Goal: Transaction & Acquisition: Purchase product/service

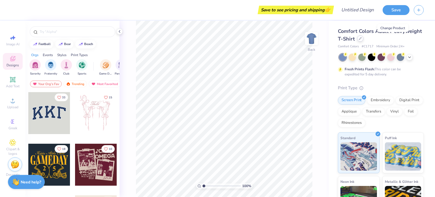
click at [361, 39] on icon at bounding box center [360, 38] width 2 height 2
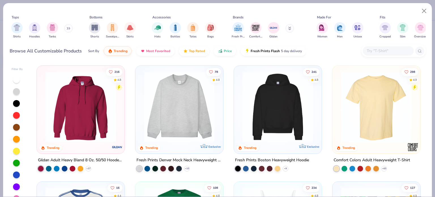
click at [82, 114] on img at bounding box center [80, 106] width 76 height 71
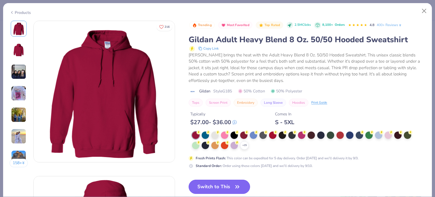
click at [233, 184] on button "Switch to This" at bounding box center [219, 187] width 61 height 14
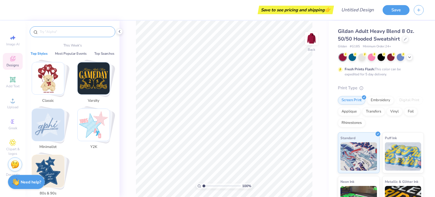
click at [55, 33] on input "text" at bounding box center [75, 32] width 73 height 6
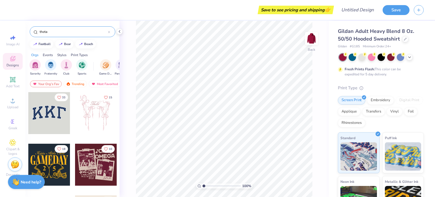
type input "theta"
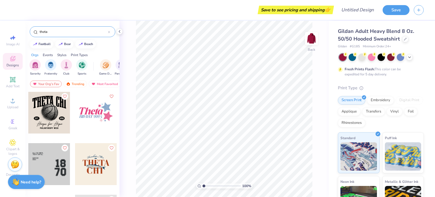
scroll to position [366, 0]
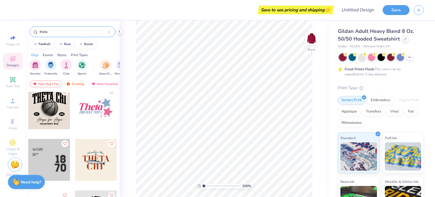
click at [99, 113] on div at bounding box center [96, 108] width 42 height 42
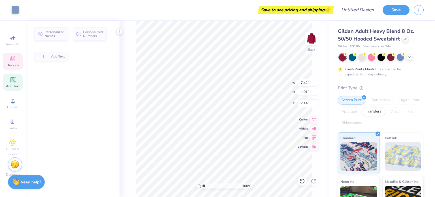
type input "7.42"
type input "1.01"
type input "7.14"
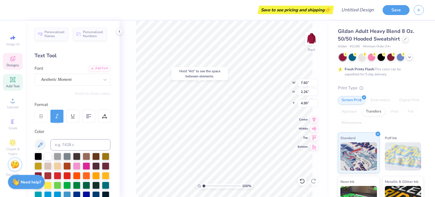
type input "4.99"
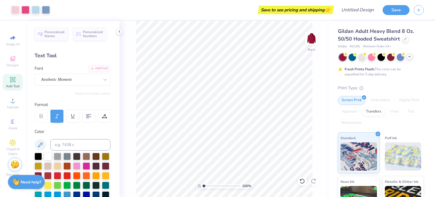
click at [410, 56] on icon at bounding box center [409, 56] width 5 height 5
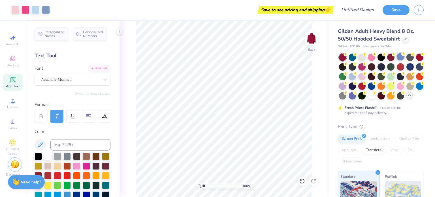
click at [402, 58] on div at bounding box center [400, 56] width 7 height 7
click at [366, 76] on div at bounding box center [361, 75] width 7 height 7
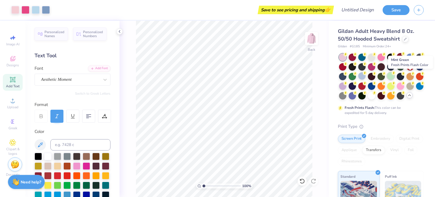
click at [395, 75] on div at bounding box center [390, 75] width 7 height 7
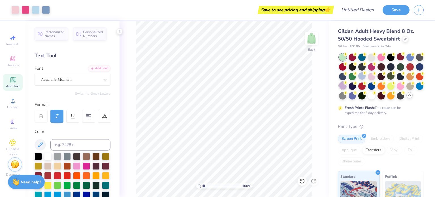
click at [346, 86] on div at bounding box center [342, 85] width 7 height 7
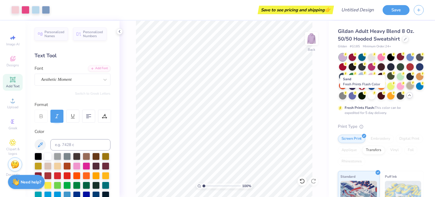
click at [406, 89] on div at bounding box center [409, 85] width 7 height 7
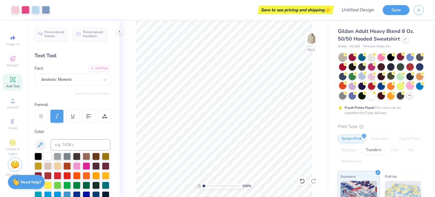
click at [406, 89] on div at bounding box center [409, 85] width 7 height 7
click at [397, 89] on div at bounding box center [400, 85] width 7 height 7
click at [356, 87] on div at bounding box center [352, 85] width 7 height 7
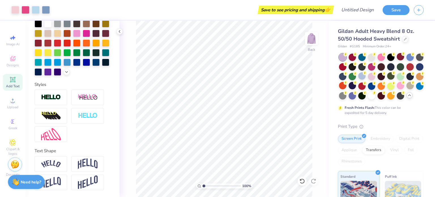
scroll to position [0, 0]
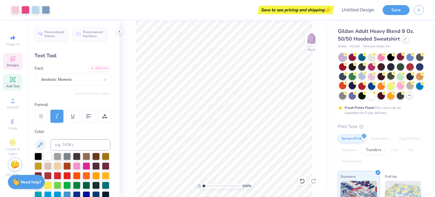
click at [10, 59] on icon at bounding box center [12, 58] width 5 height 5
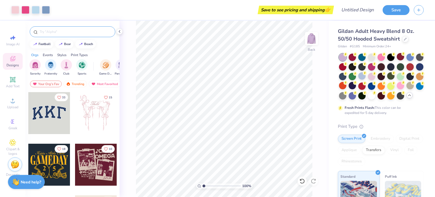
click at [60, 33] on input "text" at bounding box center [75, 32] width 73 height 6
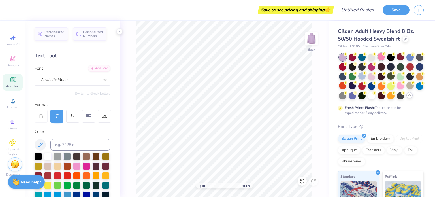
click at [381, 57] on div at bounding box center [381, 56] width 7 height 7
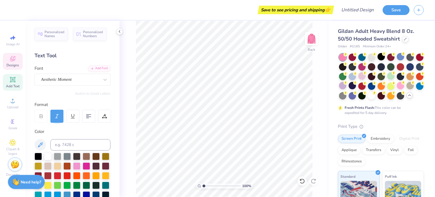
click at [10, 56] on icon at bounding box center [12, 58] width 7 height 7
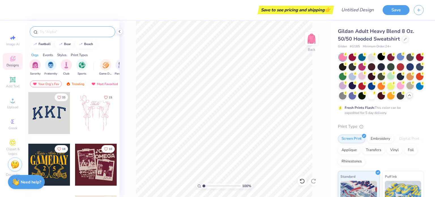
click at [60, 29] on input "text" at bounding box center [75, 32] width 73 height 6
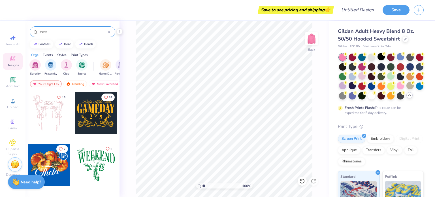
type input "theta"
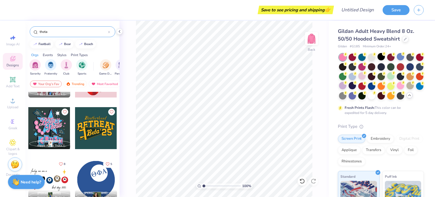
scroll to position [921, 0]
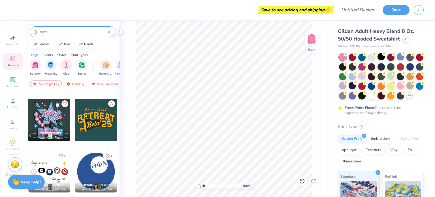
drag, startPoint x: 56, startPoint y: 29, endPoint x: 19, endPoint y: 24, distance: 37.3
click at [19, 24] on div "Save to see pricing and shipping 👉 Design Title Save Image AI Designs Add Text …" at bounding box center [217, 98] width 435 height 197
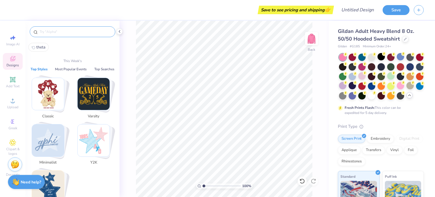
click at [46, 143] on img "Stack Card Button Minimalist" at bounding box center [48, 140] width 32 height 32
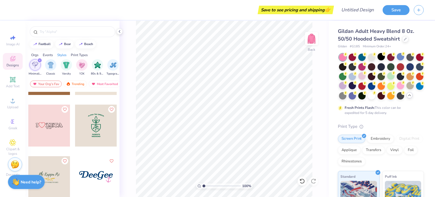
scroll to position [297, 0]
click at [49, 125] on div "5" at bounding box center [72, 155] width 94 height 126
click at [54, 124] on div at bounding box center [7, 126] width 126 height 42
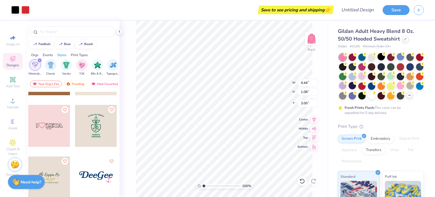
type input "4.44"
type input "1.08"
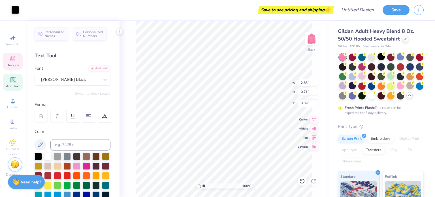
scroll to position [5, 1]
type textarea "Z"
type textarea "THETA"
type input "3.64"
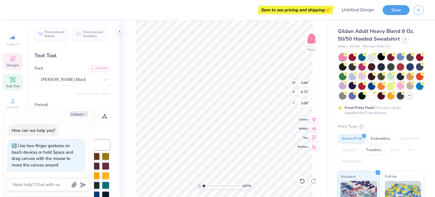
type input "1.07245124201748"
type textarea "x"
type input "1.08470917216288"
type textarea "x"
type input "1.92041531460663"
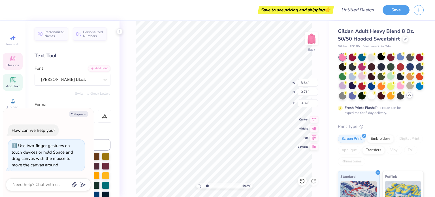
type textarea "x"
type input "1.92041531460663"
type textarea "x"
type input "1.92041531460663"
type textarea "x"
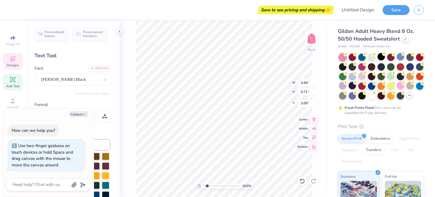
type input "1.92041531460663"
type textarea "x"
type input "1.92041531460663"
type textarea "x"
type input "1.92041531460663"
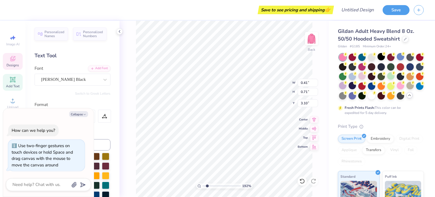
type textarea "x"
type input "3.00"
type input "1.92041531460663"
type textarea "x"
type input "1.92041531460663"
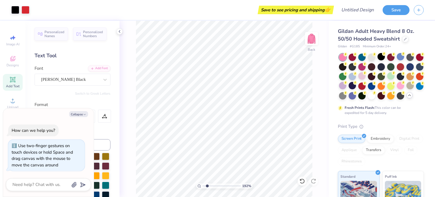
type textarea "x"
type input "1.92041531460663"
type textarea "x"
type input "1.92041531460663"
type textarea "x"
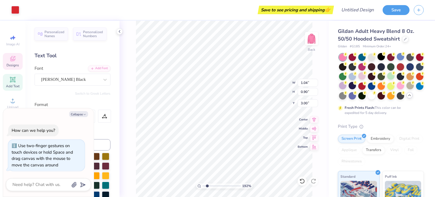
type input "1.92041531460663"
type textarea "x"
type input "1.92041531460663"
type textarea "x"
type input "1.92041531460663"
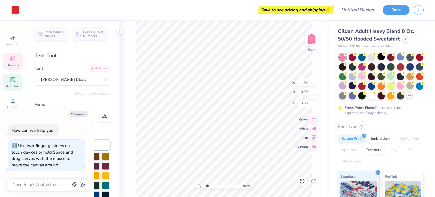
type textarea "x"
type input "1.92041531460663"
type textarea "x"
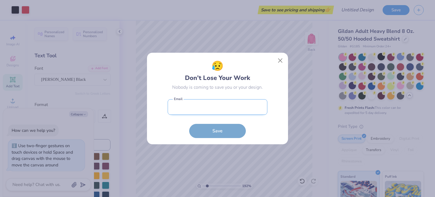
click at [216, 108] on input "email" at bounding box center [218, 107] width 100 height 16
type input "cfs016@bucknell.edu"
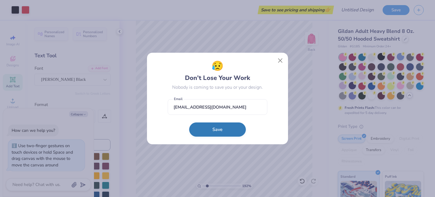
click at [218, 133] on button "Save" at bounding box center [217, 129] width 57 height 14
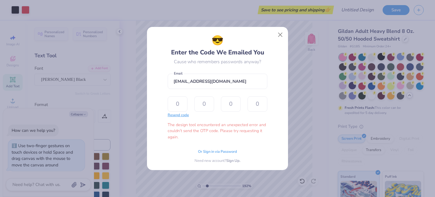
click at [176, 114] on button "Resend code" at bounding box center [178, 115] width 21 height 6
click at [280, 35] on button "Close" at bounding box center [280, 34] width 11 height 11
type input "1.92041531460663"
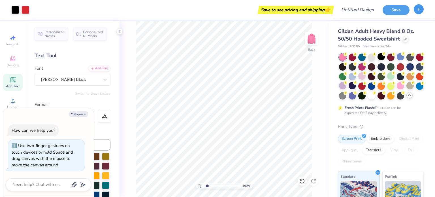
click at [421, 8] on button "button" at bounding box center [419, 9] width 10 height 10
click at [391, 12] on button "Save" at bounding box center [396, 9] width 27 height 10
type textarea "x"
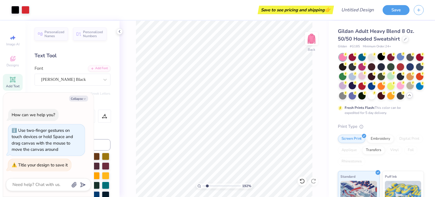
type input "1.92041531460663"
type textarea "x"
type input "1.92041531460663"
type textarea "x"
type input "1.92041531460663"
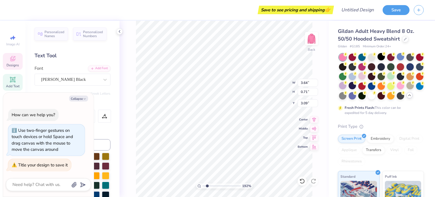
type textarea "x"
type input "0.41"
type input "3.00"
type input "1.92041531460663"
type textarea "x"
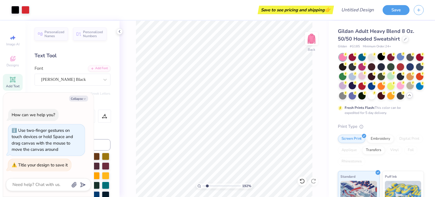
type input "1.92041531460663"
type textarea "x"
type input "1.92041531460663"
type textarea "x"
type input "1.92041531460663"
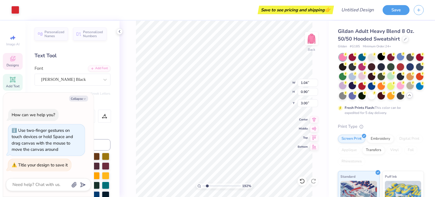
type textarea "x"
type input "3.64"
type input "0.71"
type input "3.09"
type input "1.92041531460663"
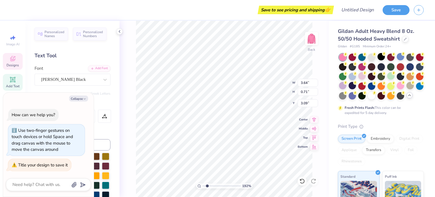
type textarea "x"
type input "3.00"
type input "1.92041531460663"
type textarea "x"
type input "1.92041531460663"
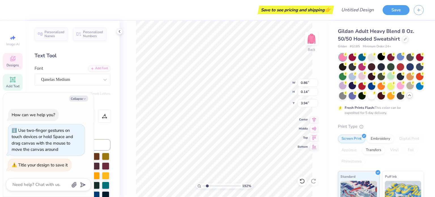
type textarea "x"
type input "1.92041531460663"
type textarea "x"
type input "1.92041531460663"
type textarea "x"
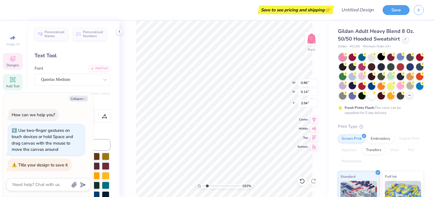
type input "1.92041531460663"
type textarea "x"
type input "1.92041531460663"
type textarea "x"
type input "1.92041531460663"
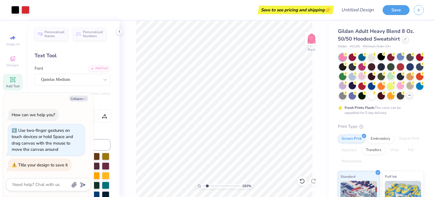
type textarea "x"
click at [309, 37] on img at bounding box center [311, 38] width 23 height 23
type input "1.74513457010332"
type textarea "x"
type input "1.74513457010332"
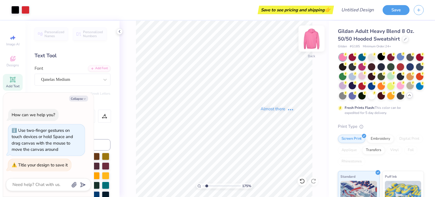
type textarea "x"
type input "1.74513457010332"
type textarea "x"
type input "1.74513457010332"
type textarea "x"
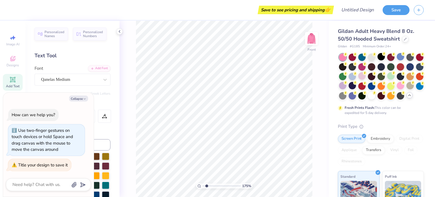
type input "1.74513457010332"
click at [76, 113] on div "How can we help you? Use two-finger gestures on touch devices or hold Space and…" at bounding box center [48, 139] width 85 height 71
click at [105, 128] on div "Color" at bounding box center [73, 131] width 76 height 7
click at [77, 97] on button "Collapse" at bounding box center [78, 98] width 19 height 6
type textarea "x"
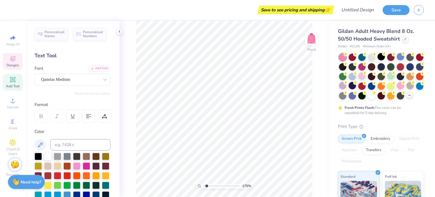
click at [13, 57] on icon at bounding box center [12, 58] width 5 height 5
type input "1.74513457010332"
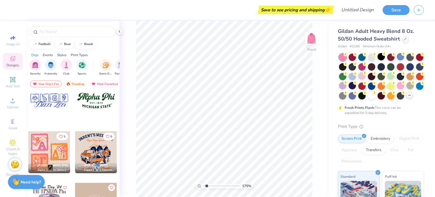
scroll to position [579, 0]
click at [57, 31] on input "text" at bounding box center [75, 32] width 73 height 6
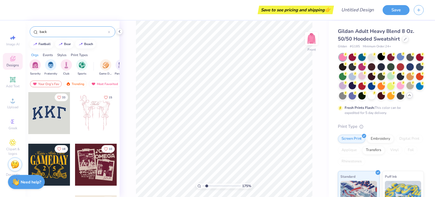
type input "back"
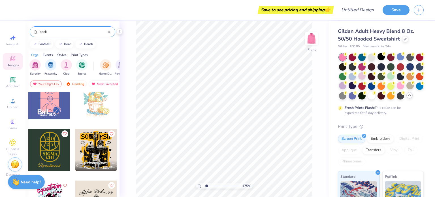
scroll to position [1988, 0]
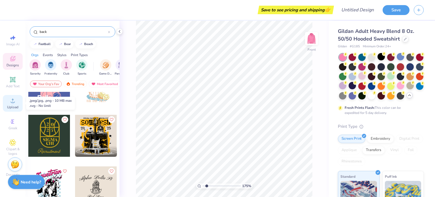
click at [10, 99] on icon at bounding box center [12, 100] width 7 height 7
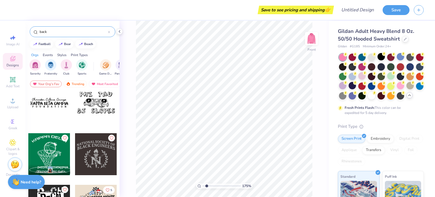
scroll to position [2530, 0]
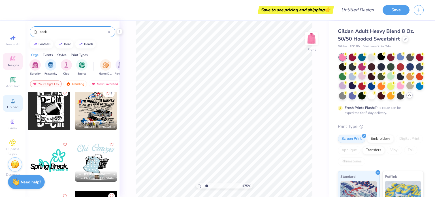
click at [10, 108] on span "Upload" at bounding box center [12, 107] width 11 height 5
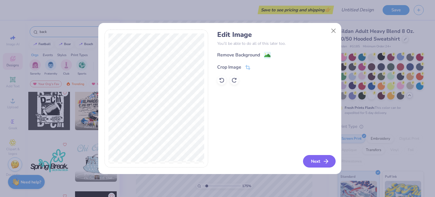
click at [323, 164] on icon "button" at bounding box center [326, 161] width 7 height 7
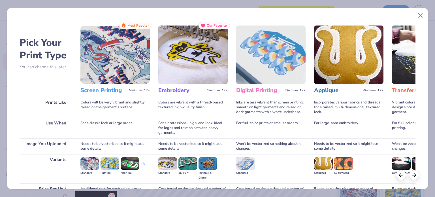
click at [112, 61] on img at bounding box center [114, 54] width 69 height 58
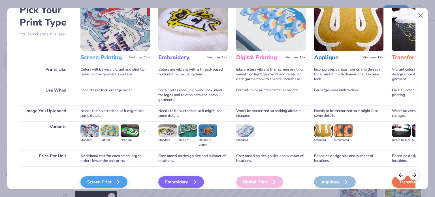
scroll to position [57, 0]
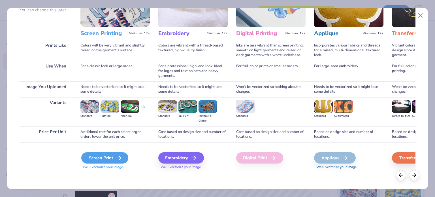
click at [107, 159] on div "Screen Print" at bounding box center [104, 157] width 47 height 11
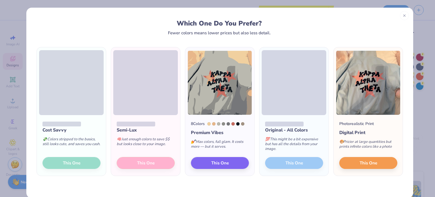
click at [73, 162] on div "Cost Savvy 💸 Colors stripped to the basics, still looks cute, and saves you cas…" at bounding box center [71, 145] width 69 height 61
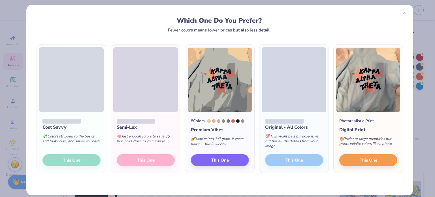
scroll to position [9, 0]
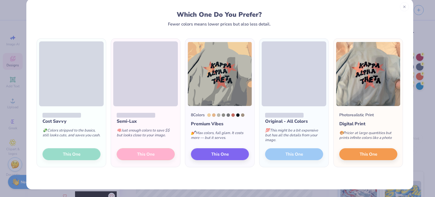
click at [68, 153] on div "Cost Savvy 💸 Colors stripped to the basics, still looks cute, and saves you cas…" at bounding box center [71, 136] width 69 height 61
click at [359, 152] on span "This One" at bounding box center [368, 153] width 18 height 7
type input "1.74513457010332"
type textarea "x"
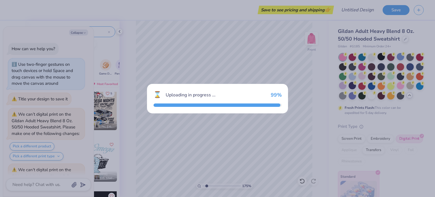
type input "1.74513457010332"
type textarea "x"
type input "1.74513457010332"
type textarea "x"
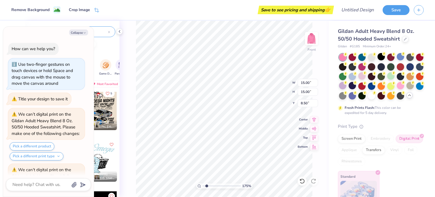
scroll to position [100, 0]
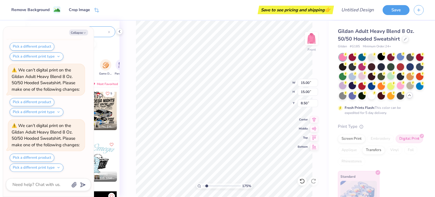
type input "1.74513457010332"
type textarea "x"
type input "1.74513457010332"
type textarea "x"
type input "1.74513457010332"
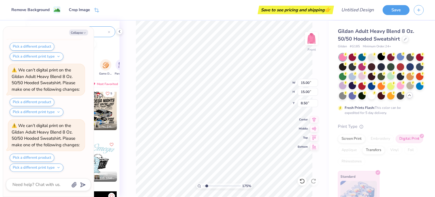
type textarea "x"
type input "1.74513457010332"
type textarea "x"
type input "1.74513457010332"
type textarea "x"
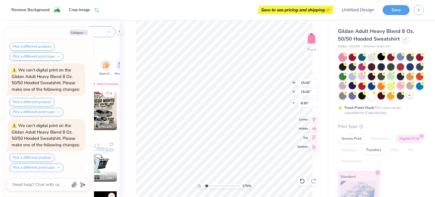
type input "1.74513457010332"
type textarea "x"
type input "1.74513457010332"
type textarea "x"
type input "1.74513457010332"
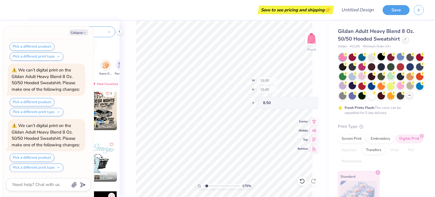
scroll to position [155, 0]
click at [84, 31] on button "Collapse" at bounding box center [78, 32] width 19 height 6
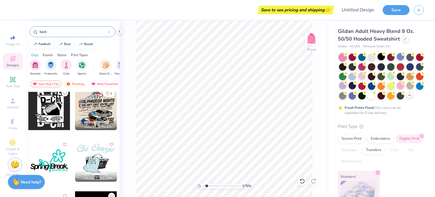
type textarea "x"
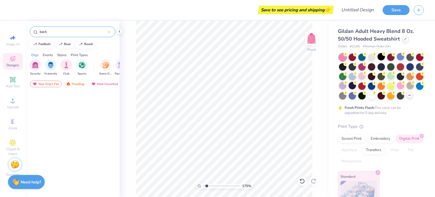
scroll to position [3267, 0]
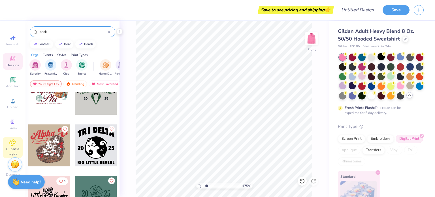
click at [10, 143] on icon at bounding box center [12, 142] width 7 height 7
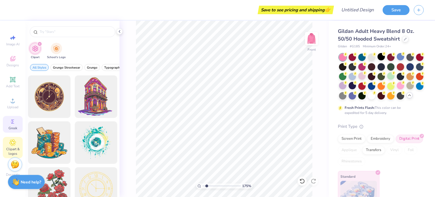
click at [12, 124] on icon at bounding box center [12, 121] width 7 height 7
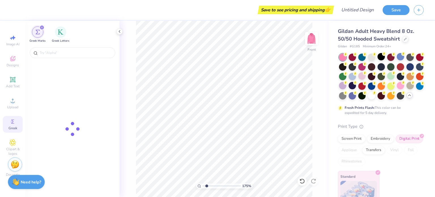
type input "1.74513457010332"
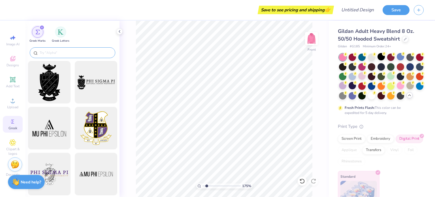
click at [60, 53] on input "text" at bounding box center [75, 53] width 73 height 6
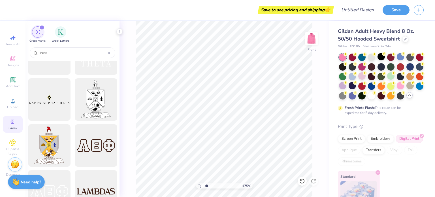
scroll to position [0, 0]
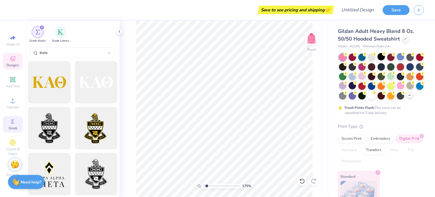
type input "theta"
click at [14, 66] on span "Designs" at bounding box center [13, 65] width 12 height 5
type input "1.74513457010332"
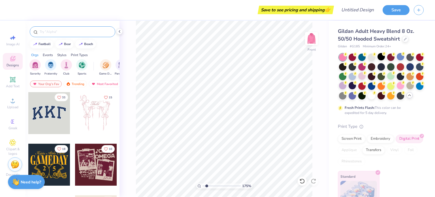
click at [66, 31] on input "text" at bounding box center [75, 32] width 73 height 6
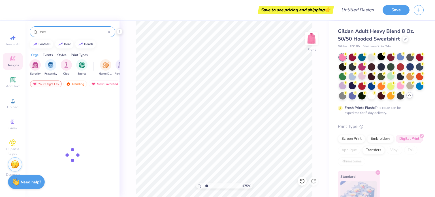
type input "theta"
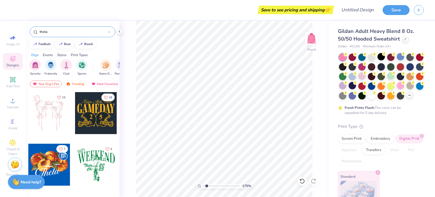
drag, startPoint x: 43, startPoint y: 31, endPoint x: 25, endPoint y: 31, distance: 17.8
click at [25, 31] on div "Save to see pricing and shipping 👉 Design Title Save Image AI Designs Add Text …" at bounding box center [217, 98] width 435 height 197
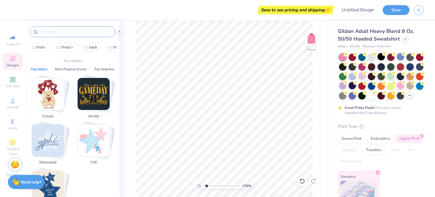
click at [86, 47] on icon "back2" at bounding box center [86, 47] width 3 height 3
type input "back"
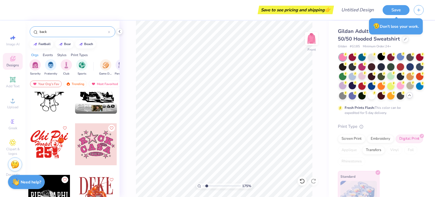
scroll to position [3938, 0]
click at [95, 139] on div at bounding box center [96, 144] width 42 height 42
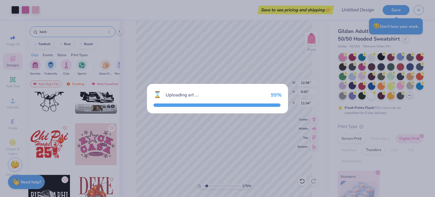
type input "1.74513457010332"
type textarea "x"
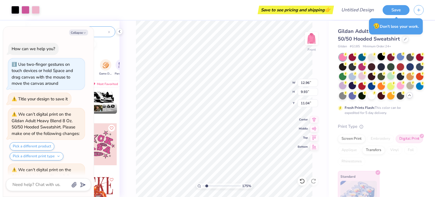
scroll to position [210, 0]
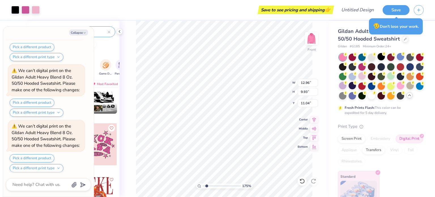
type input "1.74513457010332"
type textarea "x"
type input "1.74513457010332"
type textarea "x"
type input "1.74513457010332"
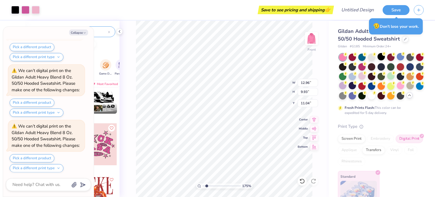
type textarea "x"
type input "1.74513457010332"
type textarea "x"
type input "1.74513457010332"
type textarea "x"
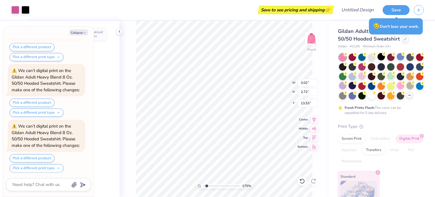
type input "1.74513457010332"
type textarea "x"
type input "3.02"
type input "2.72"
type input "13.53"
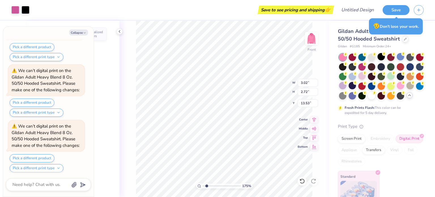
type input "1.74513457010332"
type textarea "x"
type input "1.74513457010332"
type textarea "x"
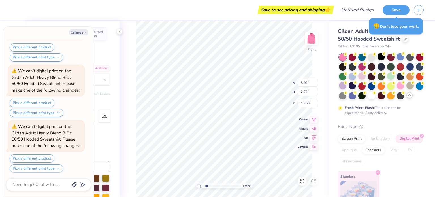
scroll to position [5, 0]
type input "1.74513457010332"
type textarea "x"
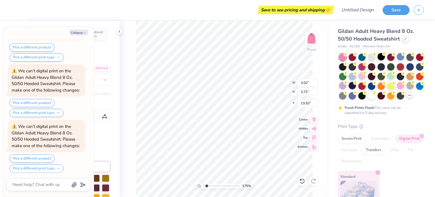
type input "1.74513457010332"
type textarea "x"
type input "1.74513457010332"
type textarea "x"
type input "1.74513457010332"
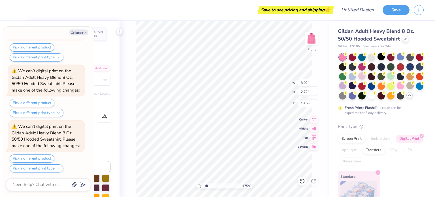
type textarea "x"
type input "1.74513457010332"
type textarea "x"
type textarea "K"
type input "1.74513457010332"
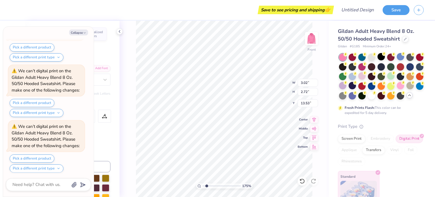
type textarea "x"
type input "2.36"
type input "2.42"
type input "12.74"
type input "1.74513457010332"
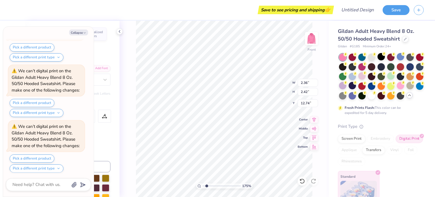
type textarea "x"
type input "1.74513457010332"
type textarea "x"
type input "1.74513457010332"
type textarea "x"
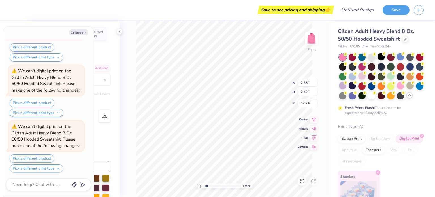
scroll to position [321, 0]
type input "1.74513457010332"
type textarea "x"
type input "1.74513457010332"
type textarea "x"
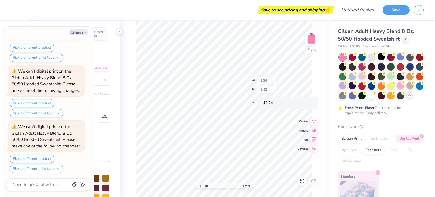
type input "1.74513457010332"
type textarea "x"
type input "1.74513457010332"
type textarea "x"
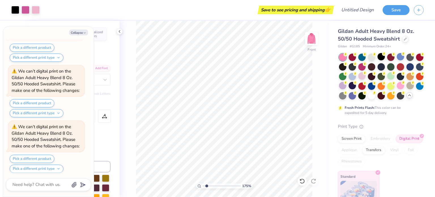
type input "1.74513457010332"
type textarea "x"
type input "1.74513457010332"
type textarea "x"
type input "1.74513457010332"
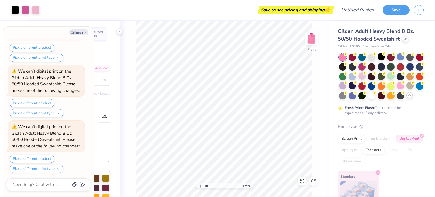
type textarea "x"
type input "1.74513457010332"
type textarea "x"
type input "1.74513457010332"
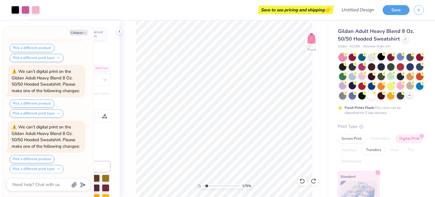
type textarea "x"
type input "1.74513457010332"
type textarea "x"
type input "1.74513457010332"
type textarea "x"
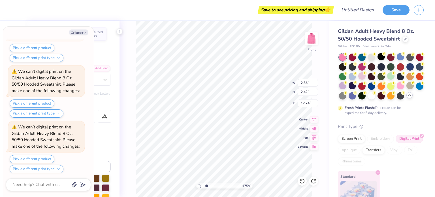
type input "1.74513457010332"
type textarea "x"
type input "1.74513457010332"
type textarea "x"
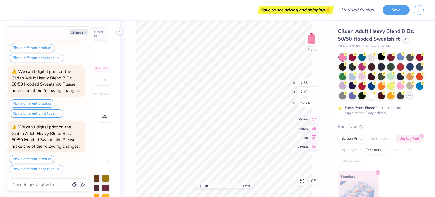
type input "1.74513457010332"
type textarea "x"
type input "1.74513457010332"
type textarea "x"
type input "1.74513457010332"
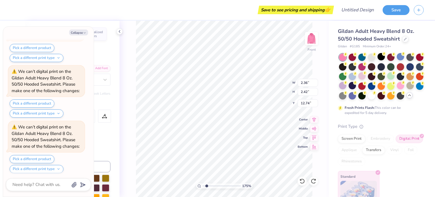
type textarea "x"
type input "1.74513457010332"
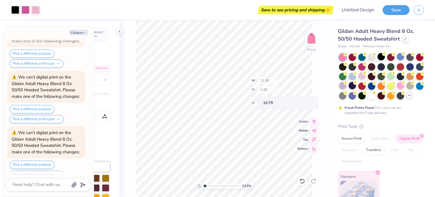
scroll to position [1869, 0]
click at [356, 77] on div at bounding box center [352, 75] width 7 height 7
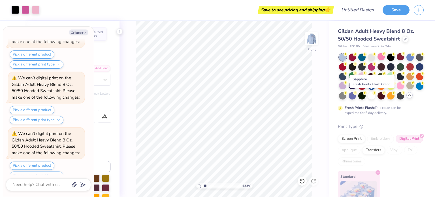
scroll to position [2035, 0]
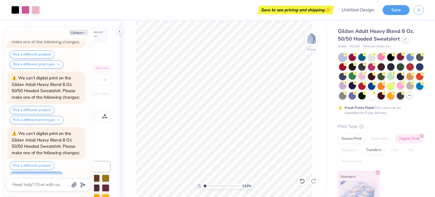
click at [41, 171] on button "Pick a different print type" at bounding box center [37, 175] width 54 height 8
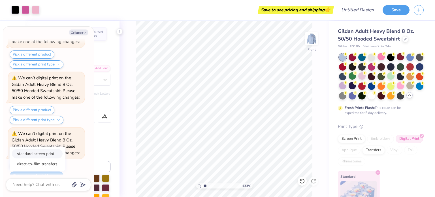
click at [43, 149] on button "standard screen print" at bounding box center [37, 153] width 51 height 9
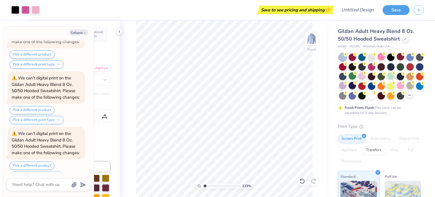
scroll to position [2042, 0]
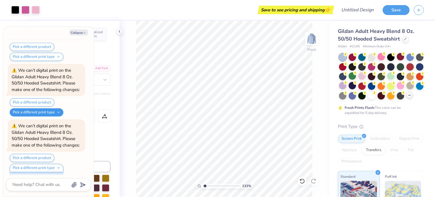
click at [49, 108] on button "Pick a different print type" at bounding box center [37, 112] width 54 height 8
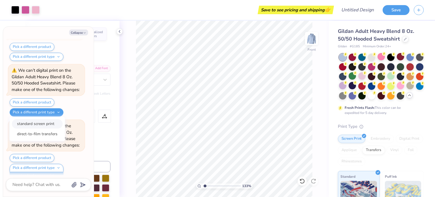
click at [45, 119] on button "standard screen print" at bounding box center [37, 123] width 51 height 9
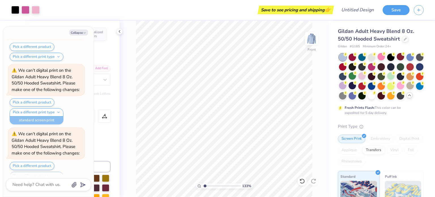
scroll to position [2050, 0]
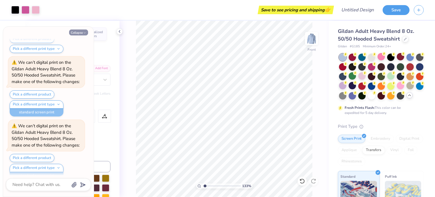
click at [80, 33] on button "Collapse" at bounding box center [78, 32] width 19 height 6
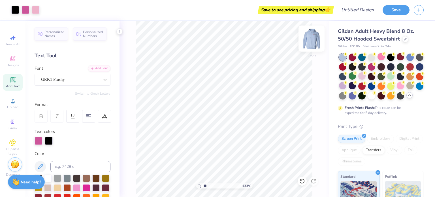
click at [309, 41] on img at bounding box center [311, 38] width 23 height 23
click at [313, 38] on img at bounding box center [311, 38] width 23 height 23
click at [397, 12] on button "Save" at bounding box center [396, 9] width 27 height 10
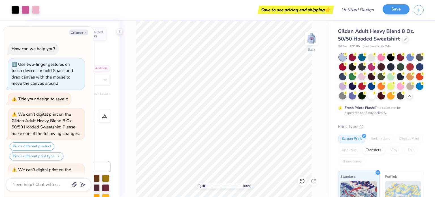
scroll to position [2066, 0]
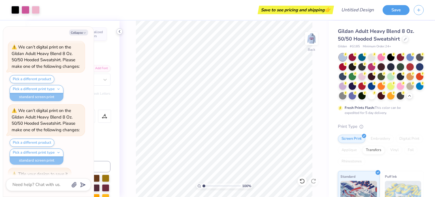
click at [118, 33] on icon at bounding box center [119, 31] width 5 height 5
type textarea "x"
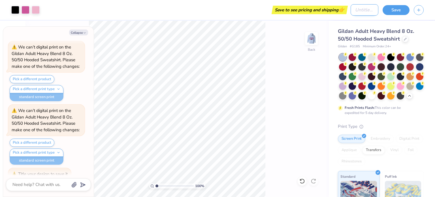
click at [363, 10] on input "Design Title" at bounding box center [365, 9] width 28 height 11
type input "N"
type textarea "x"
type input "Ne"
type textarea "x"
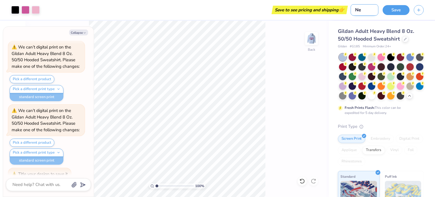
type input "N"
type textarea "x"
type input "NM"
type textarea "x"
type input "NM"
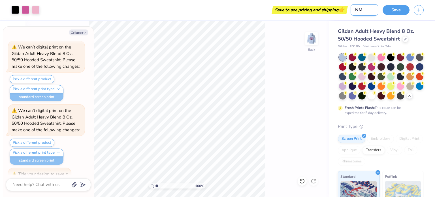
type textarea "x"
type input "NM H"
type textarea "x"
type input "NM"
type textarea "x"
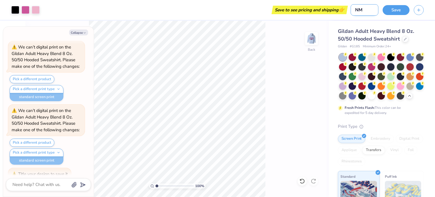
type input "NM I"
type textarea "x"
type input "NM Id"
type textarea "x"
type input "NM Ide"
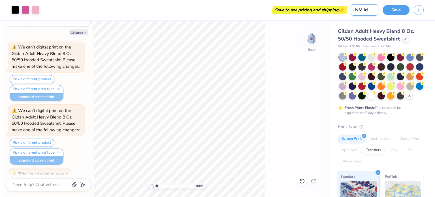
type textarea "x"
type input "NM Idea"
type textarea "x"
type input "NM Idea"
type textarea "x"
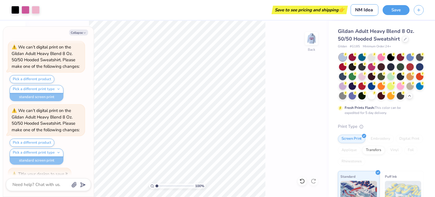
type input "NM Idea 1"
type textarea "x"
type input "NM Idea 1"
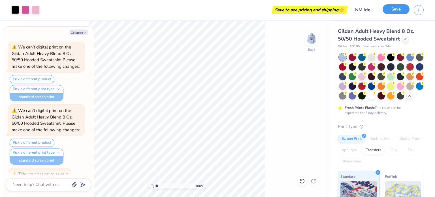
click at [395, 11] on button "Save" at bounding box center [396, 9] width 27 height 10
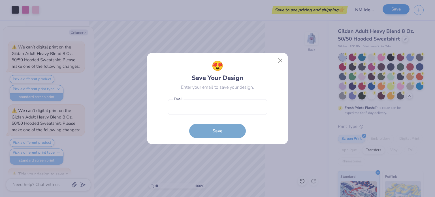
type textarea "x"
click at [193, 107] on input "email" at bounding box center [218, 107] width 100 height 16
type input "cassiefs23@gmail.com"
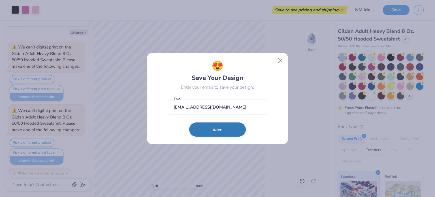
click at [213, 126] on button "Save" at bounding box center [217, 129] width 57 height 14
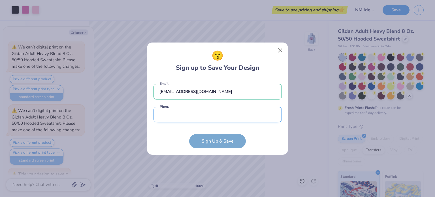
click at [195, 117] on input "tel" at bounding box center [218, 115] width 128 height 16
type input "(260) 888-5609"
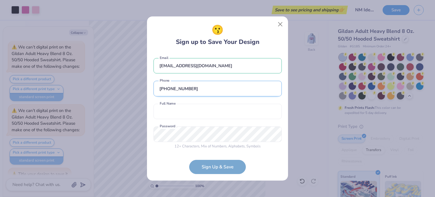
scroll to position [1, 0]
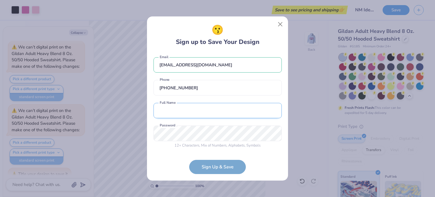
click at [186, 113] on input "text" at bounding box center [218, 111] width 128 height 16
type input "Cassandra Smith"
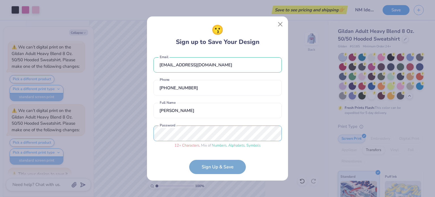
scroll to position [22, 0]
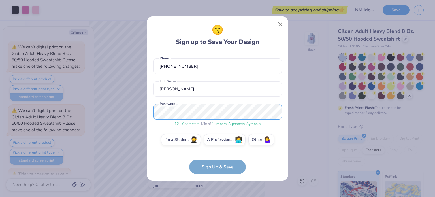
click at [116, 114] on div "😗 Sign up to Save Your Design cassiefs23@gmail.com Email (260) 888-5609 Phone C…" at bounding box center [217, 98] width 435 height 197
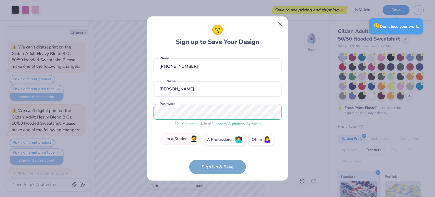
click at [185, 143] on label "I'm a Student 🧑‍🎓" at bounding box center [181, 138] width 40 height 11
click at [216, 162] on input "I'm a Student 🧑‍🎓" at bounding box center [218, 164] width 4 height 4
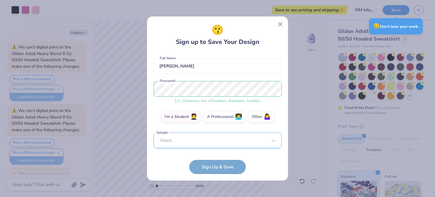
click at [185, 143] on div "Select..." at bounding box center [218, 141] width 128 height 16
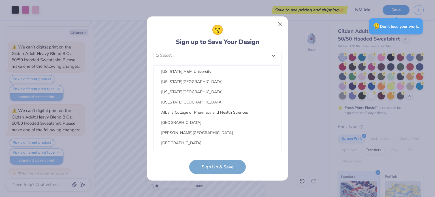
scroll to position [77, 0]
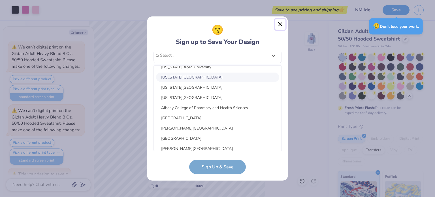
click at [277, 27] on button "Close" at bounding box center [280, 24] width 11 height 11
type textarea "x"
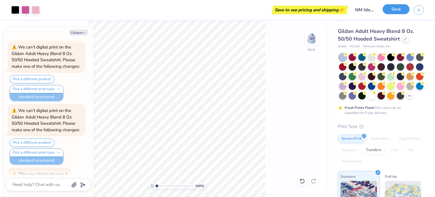
click at [385, 8] on button "Save" at bounding box center [396, 9] width 27 height 10
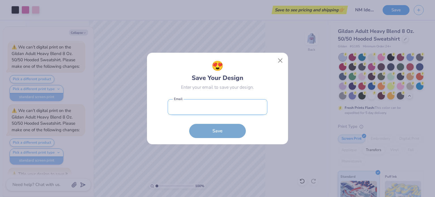
click at [209, 103] on input "email" at bounding box center [218, 107] width 100 height 16
type input "cfs016@bucknell.edu"
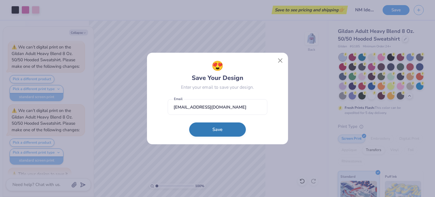
click at [211, 129] on button "Save" at bounding box center [217, 129] width 57 height 14
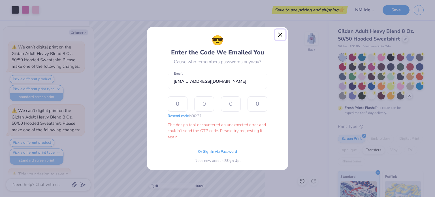
click at [282, 35] on button "Close" at bounding box center [280, 34] width 11 height 11
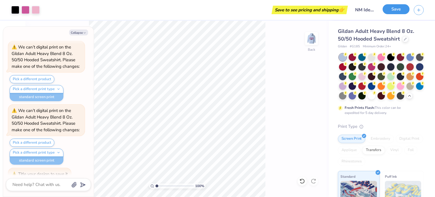
click at [389, 8] on button "Save" at bounding box center [396, 9] width 27 height 10
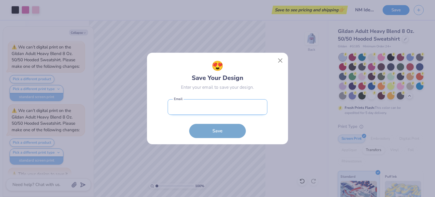
click at [211, 109] on input "email" at bounding box center [218, 107] width 100 height 16
type input "cassiefs23@gmail.com"
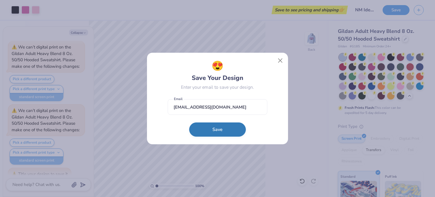
click at [208, 132] on button "Save" at bounding box center [217, 129] width 57 height 14
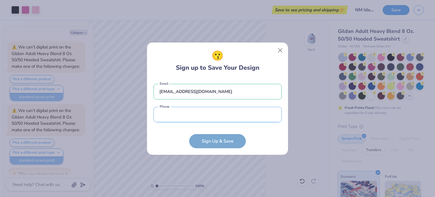
click at [201, 114] on input "tel" at bounding box center [218, 115] width 128 height 16
type input "(260) 888-5609"
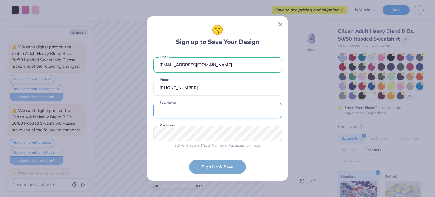
click at [189, 111] on input "text" at bounding box center [218, 111] width 128 height 16
type input "Cassandra Smith"
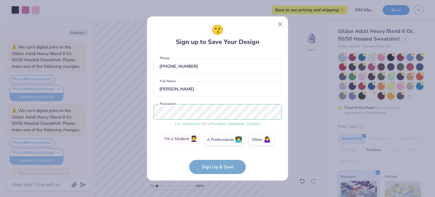
click at [188, 138] on label "I'm a Student 🧑‍🎓" at bounding box center [181, 138] width 40 height 11
click at [216, 162] on input "I'm a Student 🧑‍🎓" at bounding box center [218, 164] width 4 height 4
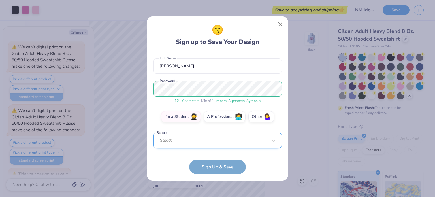
click at [194, 140] on div "Select..." at bounding box center [218, 141] width 128 height 16
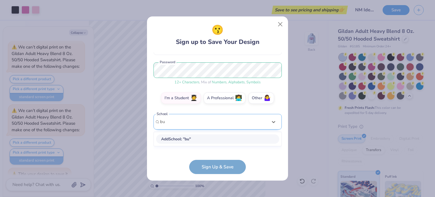
scroll to position [59, 0]
type input "buck"
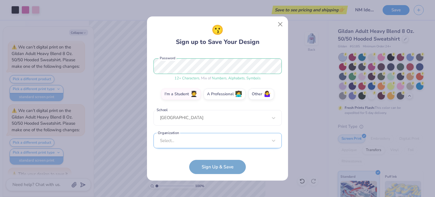
click at [198, 142] on div "Select..." at bounding box center [218, 141] width 128 height 16
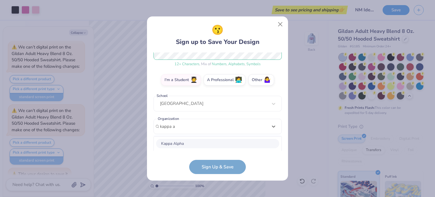
scroll to position [153, 0]
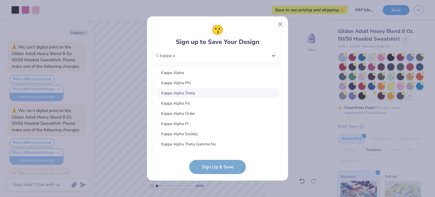
click at [197, 91] on div "Kappa Alpha Theta" at bounding box center [217, 92] width 123 height 9
type input "kappa a"
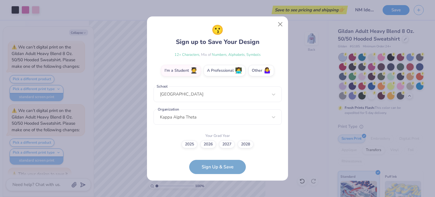
scroll to position [91, 0]
click at [225, 146] on label "2027" at bounding box center [227, 144] width 16 height 8
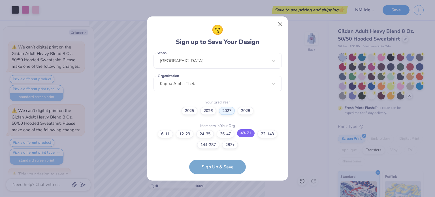
click at [251, 132] on label "48-71" at bounding box center [246, 133] width 18 height 8
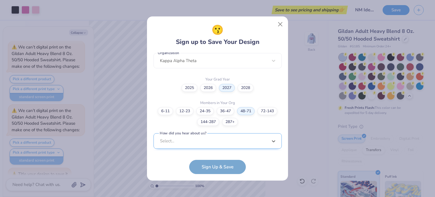
click at [229, 141] on div "option Pinterest focused, 1 of 15. 15 results available. Use Up and Down to cho…" at bounding box center [218, 184] width 128 height 103
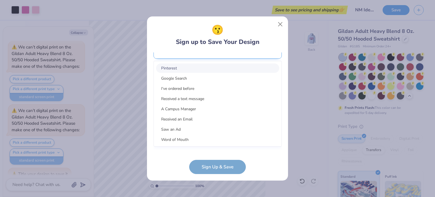
scroll to position [233, 0]
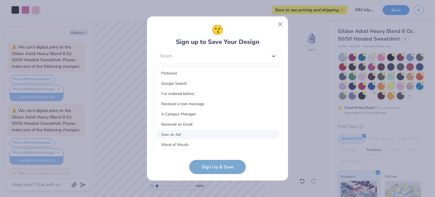
click at [186, 140] on div "Word of Mouth" at bounding box center [217, 144] width 123 height 9
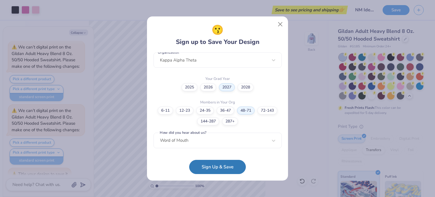
scroll to position [148, 0]
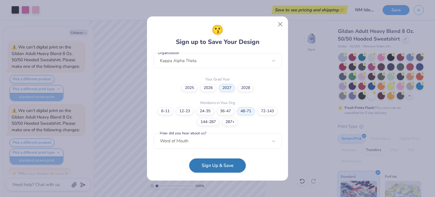
click at [223, 161] on button "Sign Up & Save" at bounding box center [217, 165] width 57 height 14
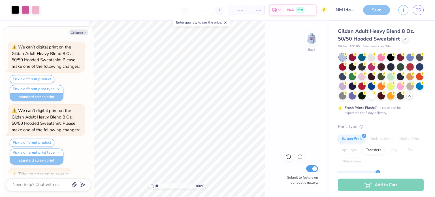
click at [370, 12] on div "Save" at bounding box center [376, 10] width 27 height 10
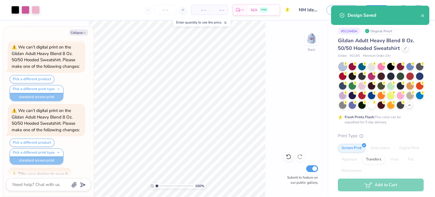
click at [199, 7] on div "– – Per Item" at bounding box center [200, 10] width 18 height 10
click at [203, 11] on span "– –" at bounding box center [200, 10] width 11 height 6
click at [184, 9] on body "Art colors – – Per Item – – Total Est. Delivery N/A FREE Design Title NM Idea 1…" at bounding box center [217, 98] width 435 height 197
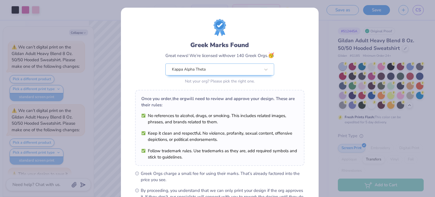
scroll to position [68, 0]
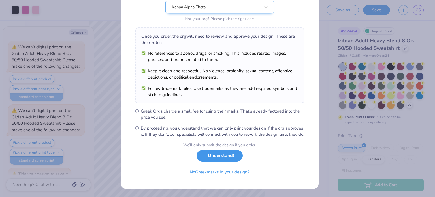
click at [218, 157] on button "I Understand!" at bounding box center [220, 156] width 46 height 12
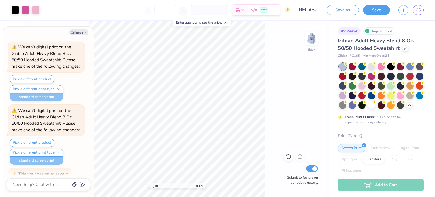
type textarea "x"
click at [201, 8] on span "– –" at bounding box center [200, 10] width 11 height 6
click at [181, 9] on icon at bounding box center [183, 10] width 4 height 4
click at [183, 10] on icon at bounding box center [183, 10] width 4 height 4
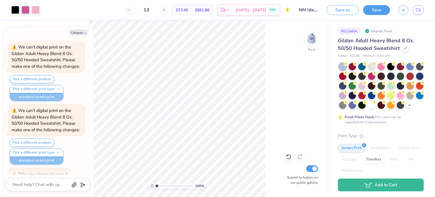
click at [183, 10] on div "13 $73.49 Per Item $881.88 Total Est. Delivery Sep 8 - 11 FREE" at bounding box center [167, 10] width 246 height 20
click at [180, 10] on div "13 $71.35 Per Item $927.55 Total Est. Delivery Sep 8 - 11 FREE" at bounding box center [167, 10] width 246 height 20
click at [168, 8] on div at bounding box center [164, 10] width 8 height 8
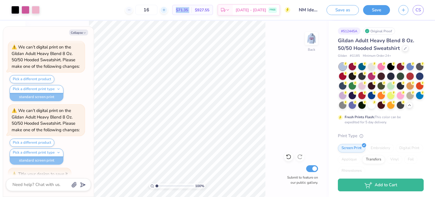
click at [168, 8] on div at bounding box center [164, 10] width 8 height 8
click at [163, 8] on icon at bounding box center [161, 10] width 4 height 4
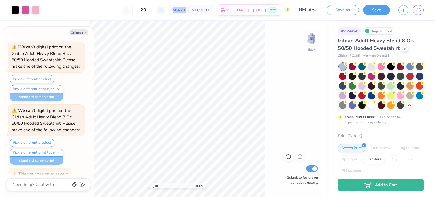
click at [163, 8] on icon at bounding box center [161, 10] width 4 height 4
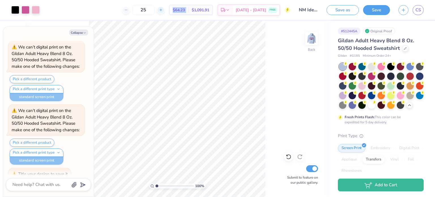
click at [163, 8] on icon at bounding box center [161, 10] width 4 height 4
click at [163, 9] on icon at bounding box center [161, 10] width 4 height 4
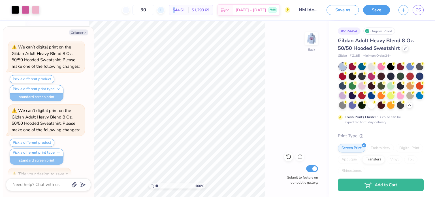
click at [163, 9] on icon at bounding box center [161, 10] width 4 height 4
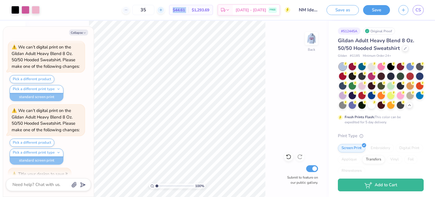
click at [163, 9] on icon at bounding box center [161, 10] width 4 height 4
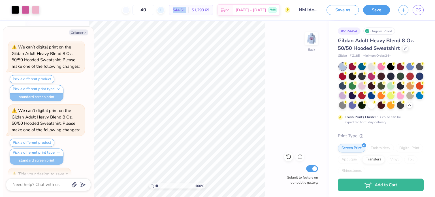
click at [163, 9] on icon at bounding box center [161, 10] width 4 height 4
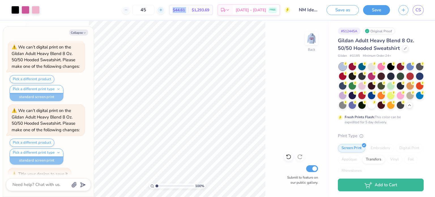
click at [163, 9] on icon at bounding box center [161, 10] width 4 height 4
click at [165, 9] on div "49" at bounding box center [143, 10] width 42 height 10
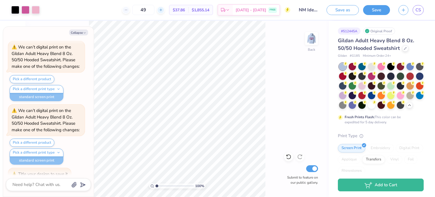
click at [163, 9] on icon at bounding box center [161, 10] width 4 height 4
type input "50"
click at [82, 33] on button "Collapse" at bounding box center [78, 32] width 19 height 6
type textarea "x"
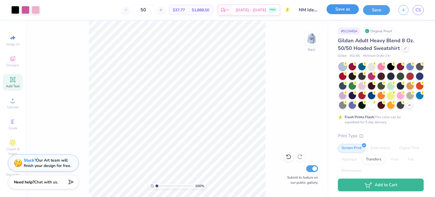
click at [350, 9] on button "Save as" at bounding box center [343, 9] width 32 height 10
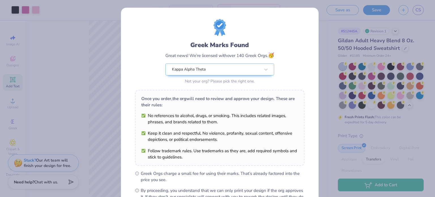
scroll to position [68, 0]
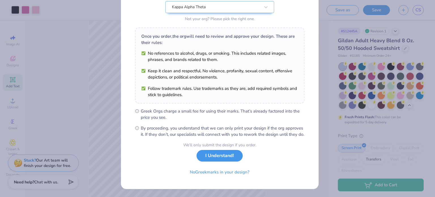
click at [226, 155] on button "I Understand!" at bounding box center [220, 156] width 46 height 12
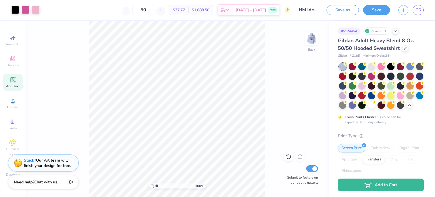
scroll to position [0, 0]
click at [402, 11] on icon "button" at bounding box center [403, 9] width 5 height 5
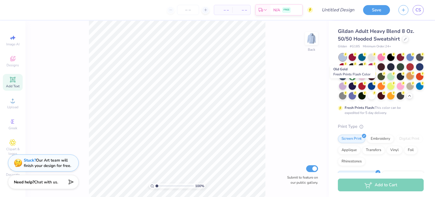
click at [406, 80] on div at bounding box center [409, 75] width 7 height 7
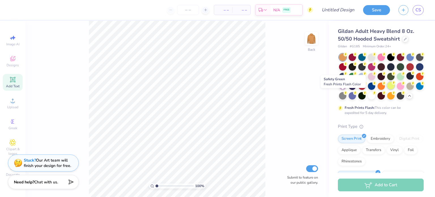
click at [387, 89] on div at bounding box center [390, 85] width 7 height 7
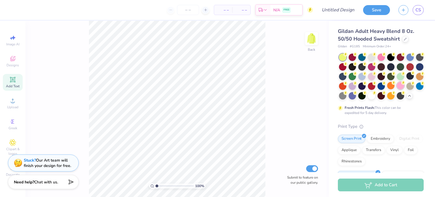
click at [397, 89] on div at bounding box center [400, 85] width 7 height 7
click at [356, 85] on div at bounding box center [352, 85] width 7 height 7
click at [15, 57] on icon at bounding box center [12, 58] width 7 height 7
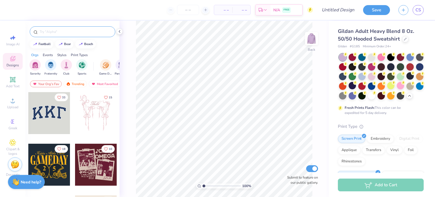
click at [51, 30] on input "text" at bounding box center [75, 32] width 73 height 6
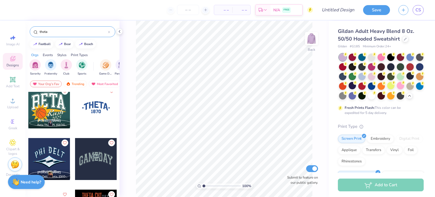
scroll to position [1758, 0]
type input "theta"
click at [91, 109] on div at bounding box center [96, 107] width 42 height 42
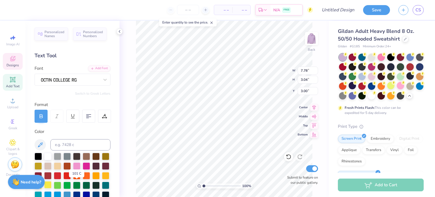
scroll to position [30, 0]
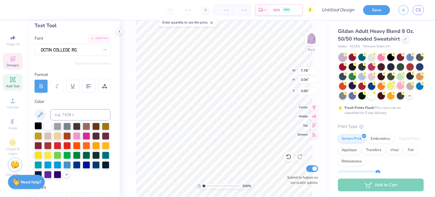
click at [36, 125] on div at bounding box center [38, 125] width 7 height 7
type input "0.44"
type input "4.91"
click at [37, 127] on div at bounding box center [38, 125] width 7 height 7
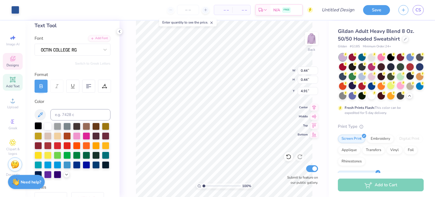
click at [37, 125] on div at bounding box center [38, 125] width 7 height 7
click at [39, 127] on div at bounding box center [38, 125] width 7 height 7
click at [38, 127] on div at bounding box center [38, 125] width 7 height 7
click at [37, 125] on div at bounding box center [38, 125] width 7 height 7
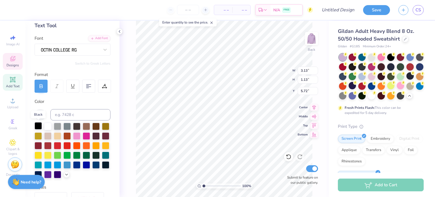
click at [39, 125] on div at bounding box center [38, 125] width 7 height 7
click at [75, 123] on div at bounding box center [76, 125] width 7 height 7
click at [37, 127] on div at bounding box center [38, 125] width 7 height 7
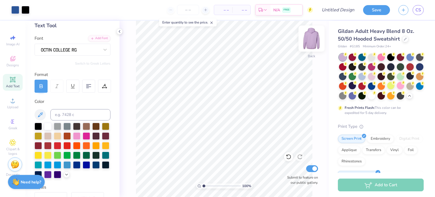
click at [311, 42] on img at bounding box center [311, 38] width 23 height 23
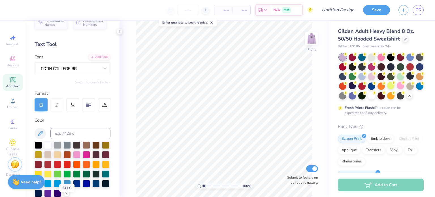
scroll to position [0, 0]
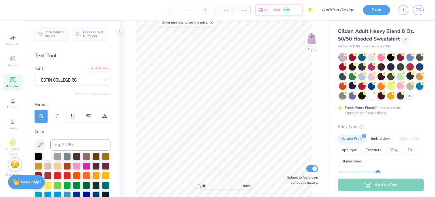
click at [10, 82] on icon at bounding box center [12, 79] width 5 height 5
click at [15, 65] on span "Designs" at bounding box center [13, 65] width 12 height 5
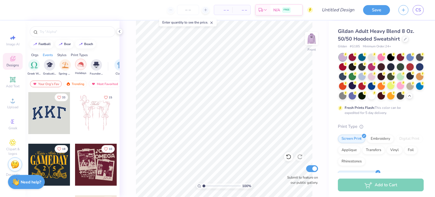
scroll to position [0, 214]
click at [65, 67] on img "filter for Spring Break" at bounding box center [63, 64] width 7 height 7
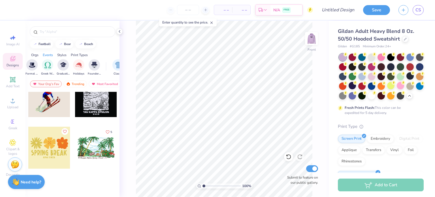
scroll to position [0, 0]
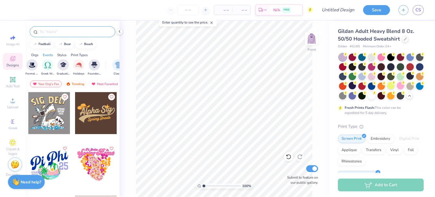
click at [56, 32] on input "text" at bounding box center [75, 32] width 73 height 6
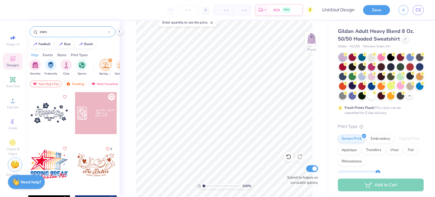
type input "stars"
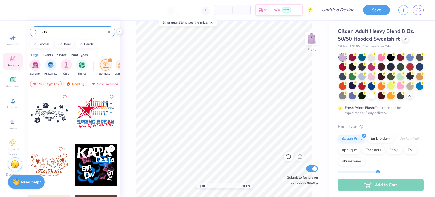
click at [109, 60] on div "filter for Spring Break" at bounding box center [110, 60] width 5 height 5
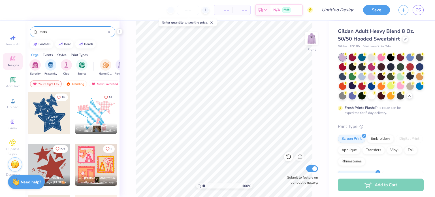
click at [51, 117] on div at bounding box center [49, 113] width 42 height 42
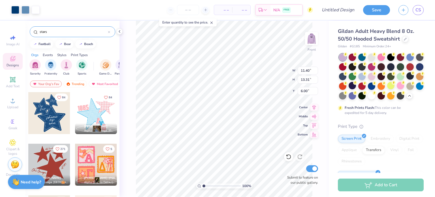
type input "6.00"
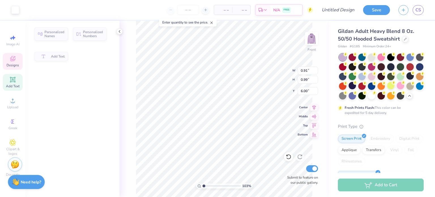
type input "1.02595936236021"
type input "0.91"
type input "0.99"
type input "7.95"
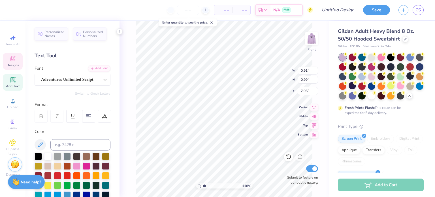
type input "1.18242356817016"
type input "0.98"
type input "7.77"
click at [15, 80] on icon at bounding box center [12, 79] width 7 height 7
type input "1.18242356817016"
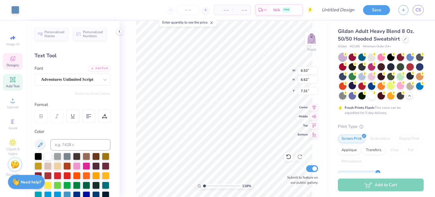
type input "6.58"
type input "1.91"
type input "15.05"
type input "1.18242356817016"
type input "6.53"
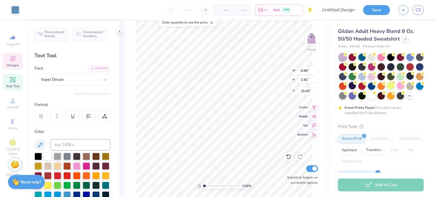
type input "6.62"
type input "7.31"
type input "1.18242356817016"
type input "6.58"
type input "1.91"
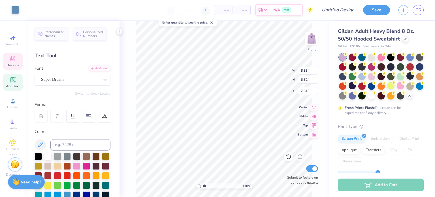
type input "15.05"
type input "1.18242356817016"
type textarea "K"
type input "1.18242356817016"
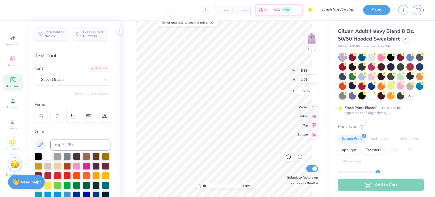
type textarea "Ka"
type input "1.18242356817016"
type textarea "Kap"
type input "1.18242356817016"
type textarea "[PERSON_NAME]"
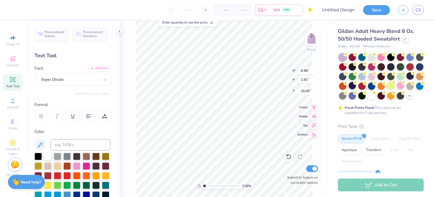
type input "1.18242356817016"
type textarea "Kappa"
type input "1.18242356817016"
type textarea "Kappa"
type input "1.18242356817016"
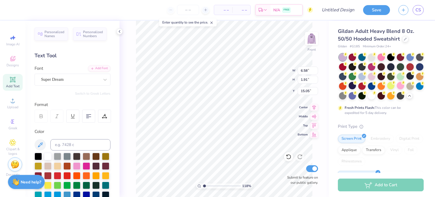
type textarea "Kappa a"
type input "1.18242356817016"
type textarea "Kappa"
type input "1.18242356817016"
type textarea "Kappa A"
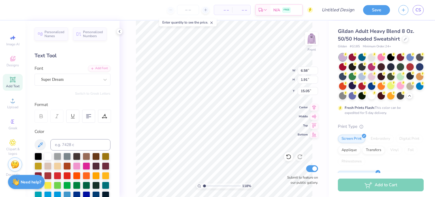
type input "1.18242356817016"
type textarea "Kappa Al"
type input "1.18242356817016"
type textarea "Kappa Alo"
type input "1.18242356817016"
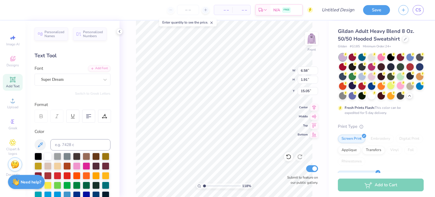
type textarea "Kappa Aloh"
type input "1.18242356817016"
type textarea "Kappa Aloha"
type input "1.18242356817016"
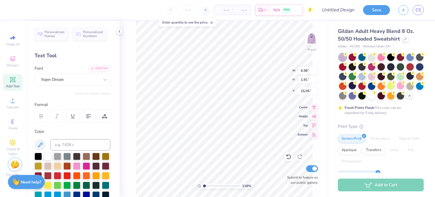
type textarea "Kappa Aloh"
type input "1.18242356817016"
type textarea "Kappa Alo"
type input "1.18242356817016"
type textarea "Kappa Al"
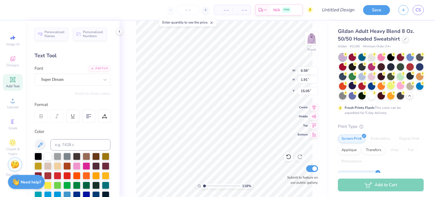
type input "1.18242356817016"
type textarea "Kappa Alp"
type input "1.18242356817016"
type textarea "Kappa Alpha"
type input "1.18242356817016"
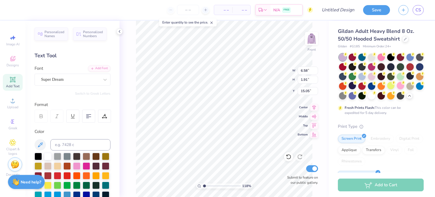
type textarea "Kappa Alpha"
type input "1.18242356817016"
type textarea "Kappa Alpha T"
type input "1.18242356817016"
type textarea "Kappa Alpha The"
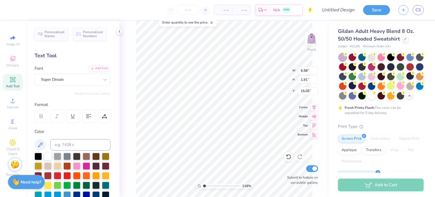
type input "1.18242356817016"
type textarea "Kappa Alpha Thet"
type input "1.18242356817016"
type textarea "Kappa Alpha Theta"
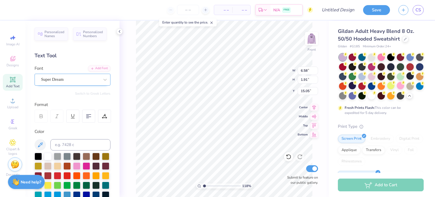
click at [72, 77] on div "Super Dream" at bounding box center [70, 79] width 59 height 9
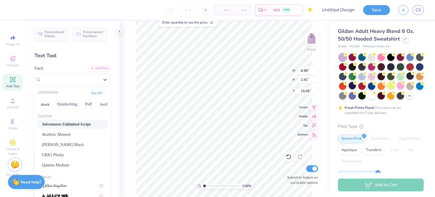
click at [72, 123] on span "Adventures Unlimited Script" at bounding box center [66, 124] width 49 height 6
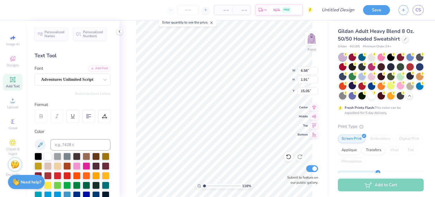
type input "1.18242356817016"
type textarea "Kappa Alpha Theta"
type input "1.18242356817016"
type textarea "Kappa Alpha \Theta"
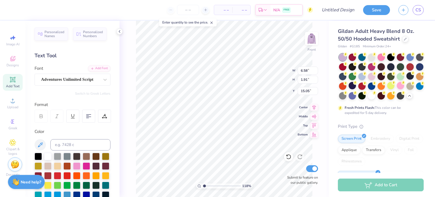
type input "1.18242356817016"
type textarea "Kappa Alpha Theta"
type input "1.18242356817016"
type textarea "Kappa Alpha Theta"
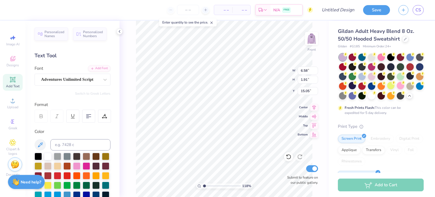
type input "1.18242356817016"
type input "8.96"
type input "8.72"
type input "10.17"
type input "1.18242356817016"
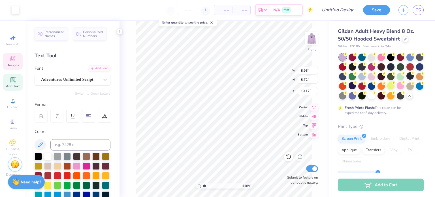
type input "5.90"
type input "7.98"
type input "12.01"
type input "1.18242356817016"
type input "7.74"
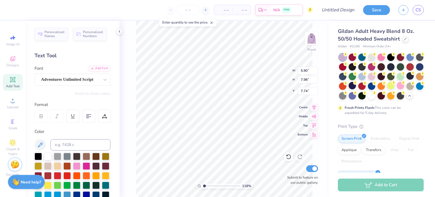
scroll to position [5, 1]
type input "1.18242356817016"
type input "2.63"
type input "3.55"
type input "1.18242356817016"
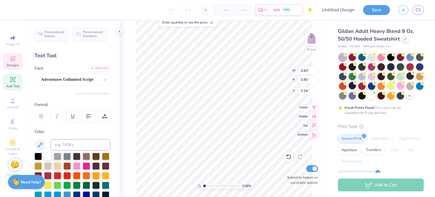
type input "6.53"
type input "6.62"
type input "7.31"
type input "1.18242356817016"
type input "2.63"
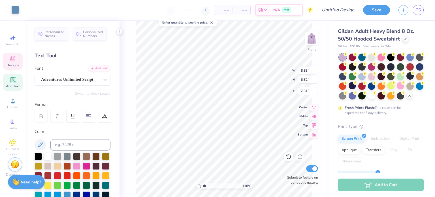
type input "3.55"
type input "7.74"
type input "1.18242356817016"
type textarea "Kappa = Theta"
type input "1.18242356817016"
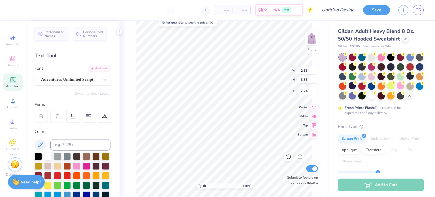
type textarea "Kappa Theta"
type input "1.18242356817016"
type textarea "Kappa"
type input "1.18242356817016"
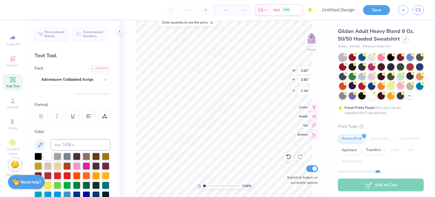
type textarea "Kappa"
type input "1.18242356817016"
type textarea "Kappa"
type input "1.18242356817016"
type input "6.65"
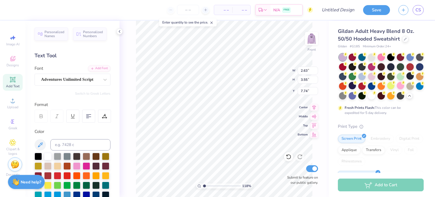
type input "6.74"
type input "7.25"
type input "1.18242356817016"
type input "2.29"
type input "0.71"
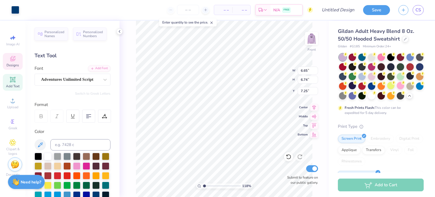
type input "9.16"
type input "1.18242356817016"
type input "9.46"
click at [15, 81] on icon at bounding box center [12, 79] width 5 height 5
type input "1.18242356817016"
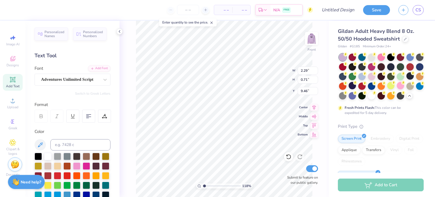
type input "6.58"
type input "1.91"
type input "15.05"
type input "1.18242356817016"
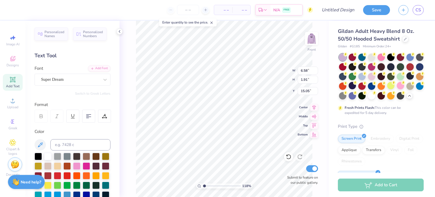
type textarea "Al"
type input "1.18242356817016"
type textarea "Alp"
type input "1.18242356817016"
type textarea "Alph"
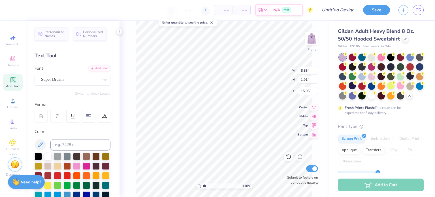
type input "1.18242356817016"
type textarea "Alpha"
click at [93, 80] on div "Super Dream" at bounding box center [70, 79] width 59 height 9
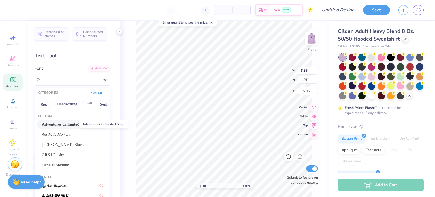
click at [71, 127] on span "Adventures Unlimited Script" at bounding box center [66, 124] width 49 height 6
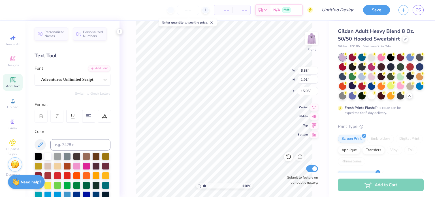
type input "1.18242356817016"
type input "9.64"
type input "9.41"
type input "9.81"
type input "1.18242356817016"
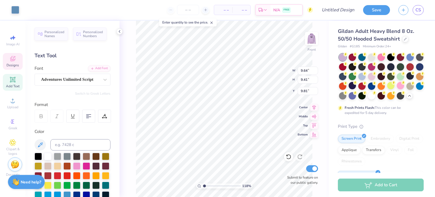
type input "5.90"
type input "1.61"
type input "15.19"
type input "1.18242356817016"
type input "10.17"
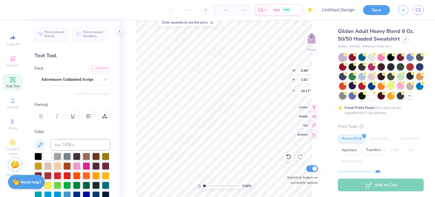
type input "1.18242356817016"
type input "3.40"
type input "0.93"
type input "1.18242356817016"
type input "10.44"
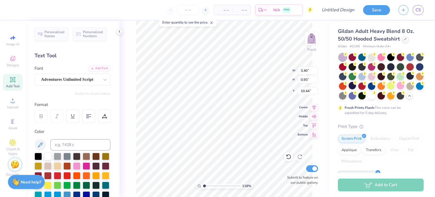
click at [10, 85] on span "Add Text" at bounding box center [13, 86] width 14 height 5
type input "1.18242356817016"
type input "6.58"
type input "1.91"
type input "15.05"
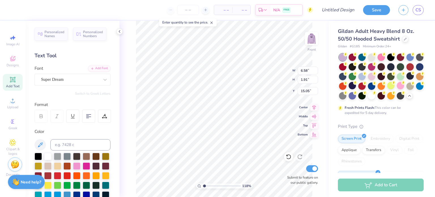
scroll to position [5, 1]
type input "1.18242356817016"
type textarea "T"
type input "1.18242356817016"
click at [89, 82] on div "Super Dream" at bounding box center [70, 79] width 59 height 9
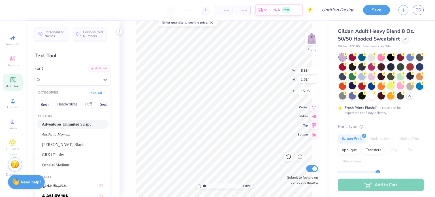
click at [71, 121] on span "Adventures Unlimited Script" at bounding box center [66, 124] width 49 height 6
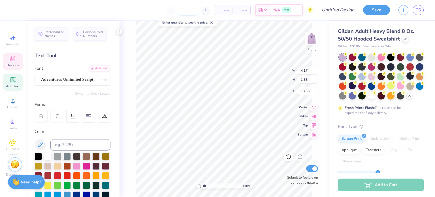
scroll to position [4, 1]
click at [15, 85] on span "Add Text" at bounding box center [13, 86] width 14 height 5
click at [79, 80] on div "Super Dream" at bounding box center [70, 79] width 59 height 9
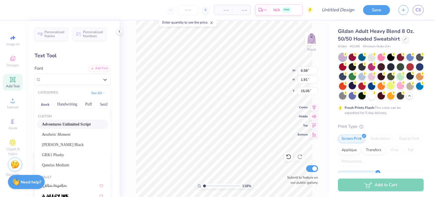
click at [79, 121] on div "Adventures Unlimited Script" at bounding box center [72, 124] width 61 height 6
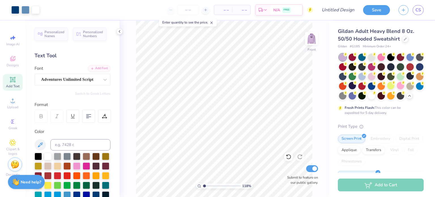
click at [15, 80] on icon at bounding box center [12, 79] width 7 height 7
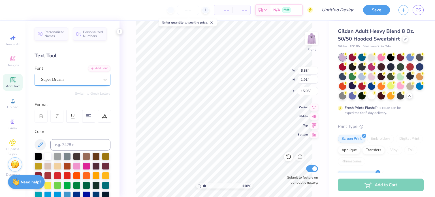
click at [89, 76] on div at bounding box center [70, 80] width 58 height 8
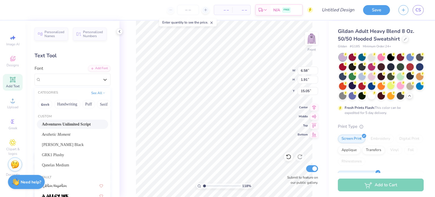
click at [73, 122] on span "Adventures Unlimited Script" at bounding box center [66, 124] width 49 height 6
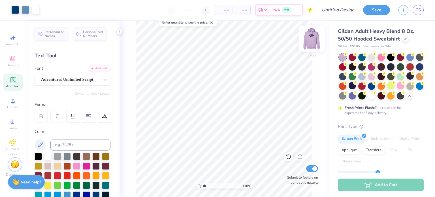
click at [312, 38] on img at bounding box center [311, 38] width 23 height 23
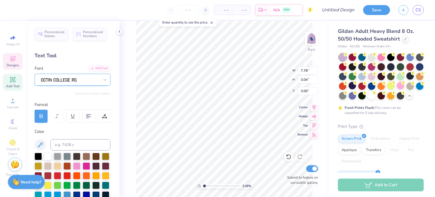
click at [79, 81] on div at bounding box center [70, 79] width 59 height 9
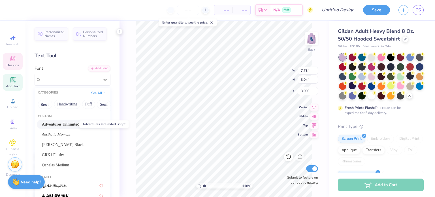
click at [68, 125] on span "Adventures Unlimited Script" at bounding box center [66, 124] width 49 height 6
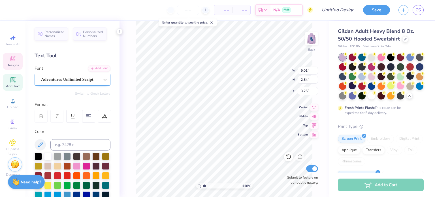
click at [69, 78] on div "Adventures Unlimited Script" at bounding box center [70, 79] width 59 height 9
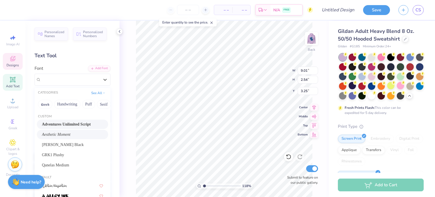
click at [64, 133] on span "Aesthetic Moment" at bounding box center [56, 134] width 29 height 6
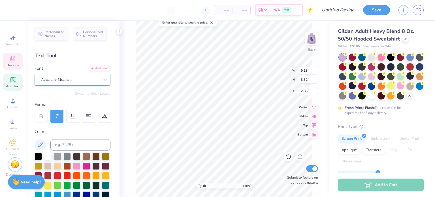
click at [74, 76] on div at bounding box center [70, 80] width 58 height 8
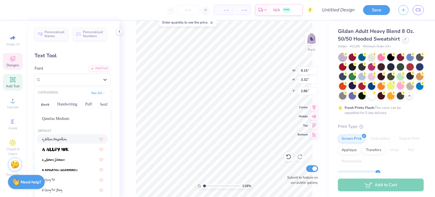
scroll to position [46, 0]
click at [60, 141] on img at bounding box center [54, 140] width 25 height 4
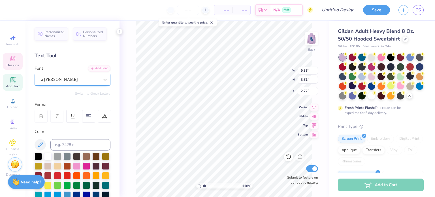
click at [74, 79] on div "a Ahlan Wasahlan" at bounding box center [70, 79] width 59 height 9
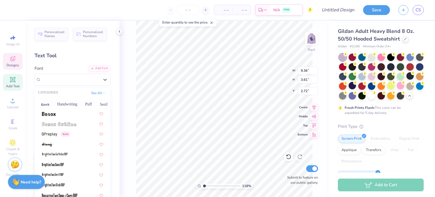
scroll to position [450, 0]
click at [103, 80] on icon at bounding box center [105, 80] width 6 height 6
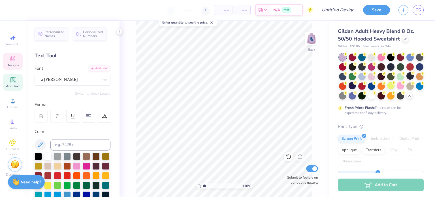
click at [11, 62] on div "Designs" at bounding box center [13, 61] width 20 height 17
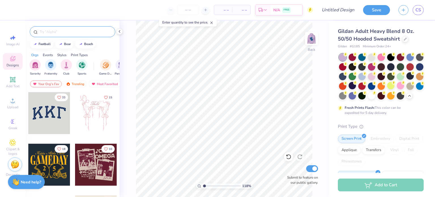
click at [56, 33] on input "text" at bounding box center [75, 32] width 73 height 6
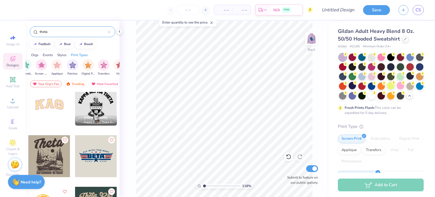
scroll to position [475, 0]
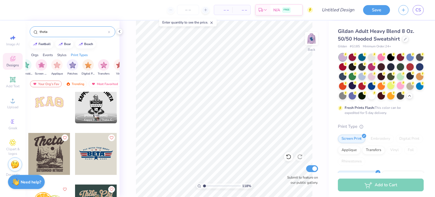
click at [50, 104] on div at bounding box center [49, 102] width 42 height 42
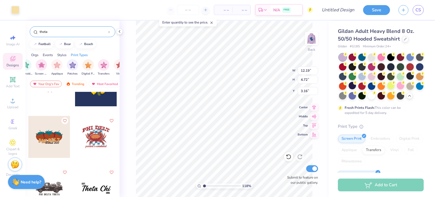
scroll to position [1092, 0]
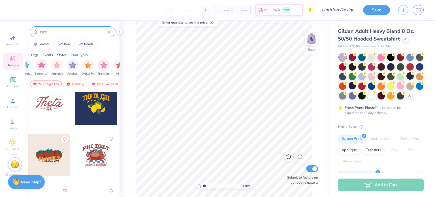
click at [40, 101] on div at bounding box center [49, 104] width 42 height 42
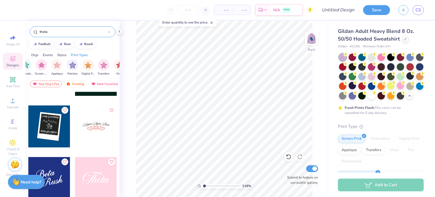
scroll to position [1276, 0]
click at [94, 122] on div at bounding box center [96, 126] width 42 height 42
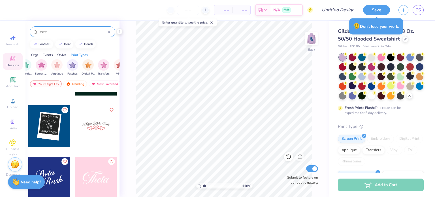
click at [90, 175] on div at bounding box center [96, 178] width 42 height 42
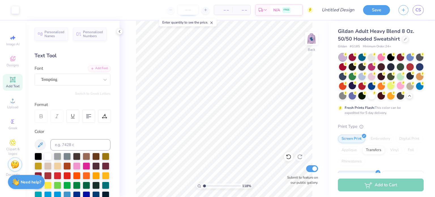
click at [188, 10] on input "number" at bounding box center [188, 10] width 22 height 10
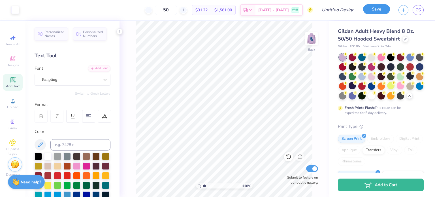
click at [382, 10] on button "Save" at bounding box center [376, 9] width 27 height 10
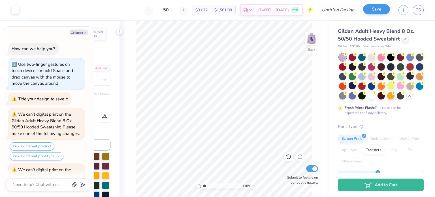
scroll to position [2081, 0]
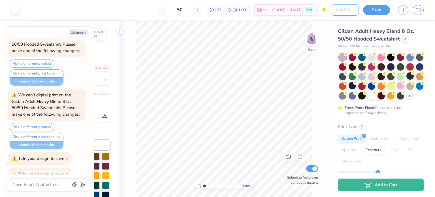
click at [341, 10] on input "Design Title" at bounding box center [345, 9] width 28 height 11
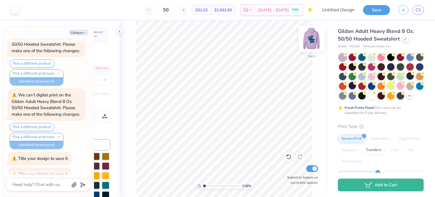
click at [313, 42] on img at bounding box center [311, 38] width 23 height 23
click at [288, 155] on icon at bounding box center [289, 157] width 6 height 6
click at [307, 41] on img at bounding box center [311, 38] width 23 height 23
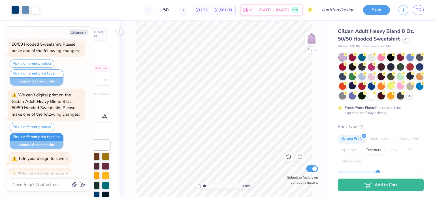
click at [34, 133] on button "Pick a different print type" at bounding box center [37, 137] width 54 height 8
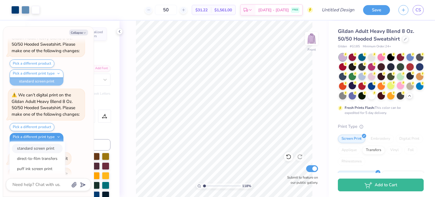
click at [35, 144] on button "standard screen print" at bounding box center [37, 148] width 51 height 9
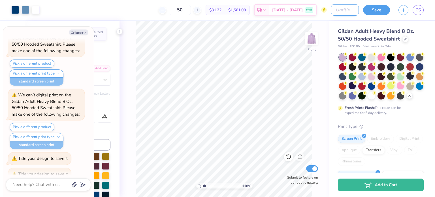
click at [342, 7] on input "Design Title" at bounding box center [345, 9] width 28 height 11
click at [374, 10] on button "Save" at bounding box center [376, 9] width 27 height 10
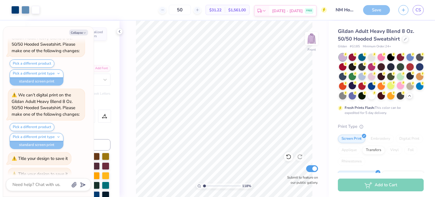
click at [290, 13] on div "Sep 8 - 11 FREE" at bounding box center [292, 11] width 47 height 10
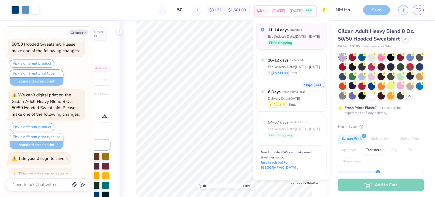
click at [267, 10] on icon at bounding box center [264, 10] width 5 height 5
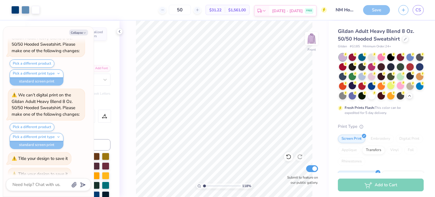
click at [267, 10] on icon at bounding box center [264, 10] width 5 height 5
click at [265, 11] on polyline at bounding box center [264, 10] width 2 height 1
click at [267, 10] on icon at bounding box center [264, 10] width 5 height 5
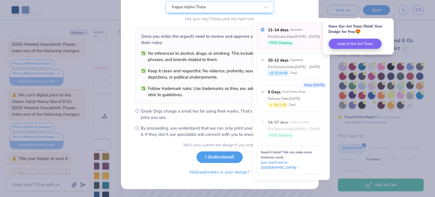
scroll to position [67, 0]
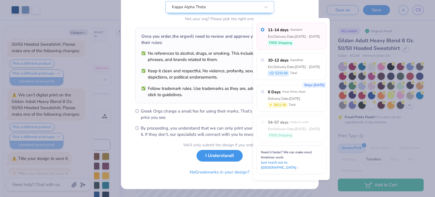
click at [208, 158] on button "I Understand!" at bounding box center [220, 156] width 46 height 12
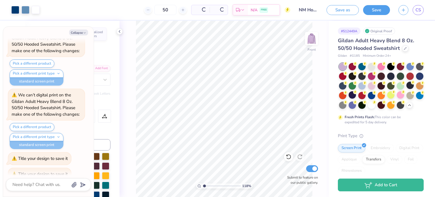
scroll to position [0, 0]
click at [257, 12] on span "[DATE] - [DATE]" at bounding box center [251, 11] width 31 height 6
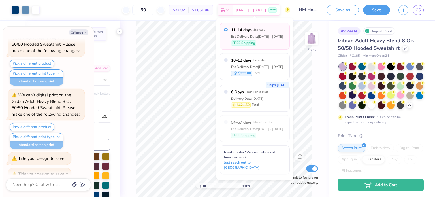
click at [102, 9] on div "50 $37.02 Per Item $1,851.00 Total Est. Delivery Sep 8 - 11 FREE" at bounding box center [167, 10] width 246 height 20
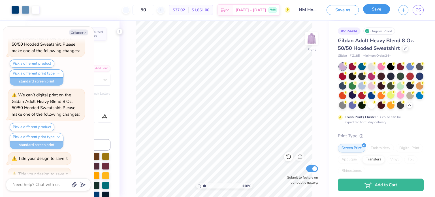
click at [375, 12] on button "Save" at bounding box center [376, 9] width 27 height 10
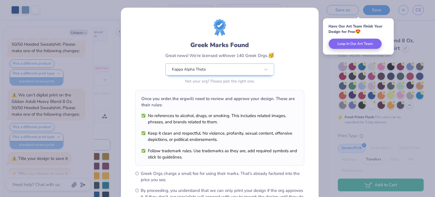
scroll to position [68, 0]
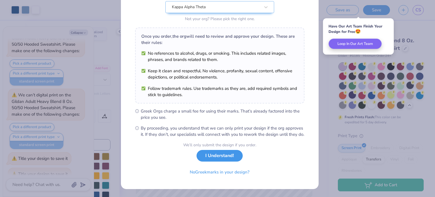
click at [223, 157] on button "I Understand!" at bounding box center [220, 156] width 46 height 12
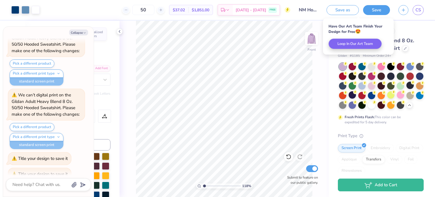
scroll to position [0, 0]
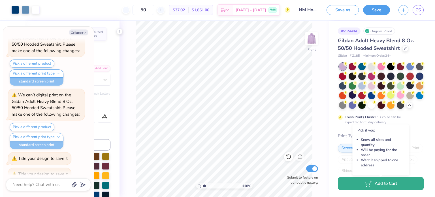
click at [371, 184] on icon "button" at bounding box center [369, 183] width 8 height 6
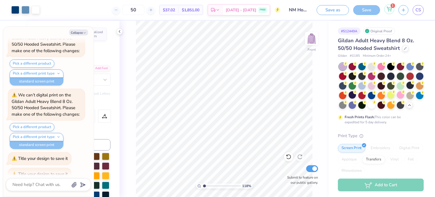
click at [392, 10] on icon at bounding box center [389, 9] width 5 height 5
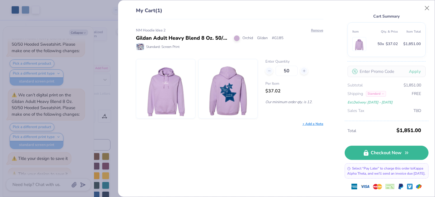
scroll to position [19, 0]
click at [429, 10] on button "Close" at bounding box center [427, 8] width 11 height 11
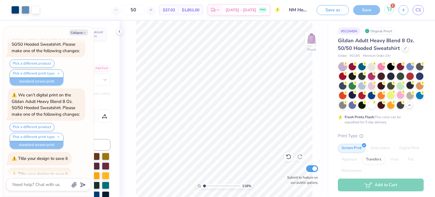
click at [390, 13] on div "1" at bounding box center [389, 9] width 10 height 10
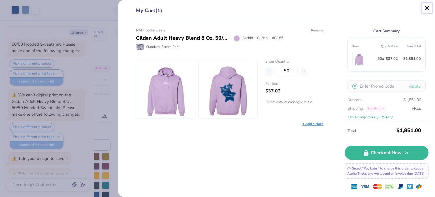
click at [428, 7] on button "Close" at bounding box center [427, 8] width 11 height 11
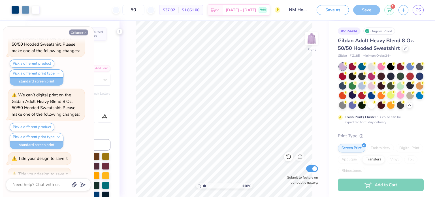
click at [78, 31] on button "Collapse" at bounding box center [78, 32] width 19 height 6
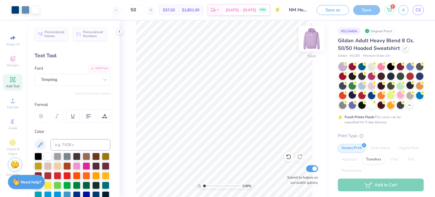
click at [315, 39] on img at bounding box center [311, 38] width 23 height 23
click at [421, 13] on link "CS" at bounding box center [418, 10] width 11 height 10
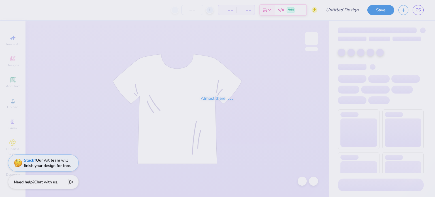
type input "NM Hoodie Idea 2"
type input "50"
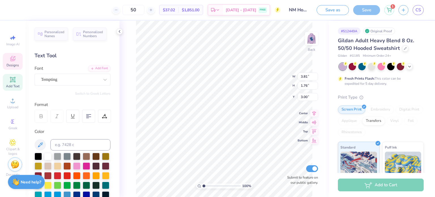
scroll to position [5, 2]
type textarea "Kappa Alpha Theta"
type input "4.33"
click at [369, 9] on div "Save" at bounding box center [366, 10] width 27 height 10
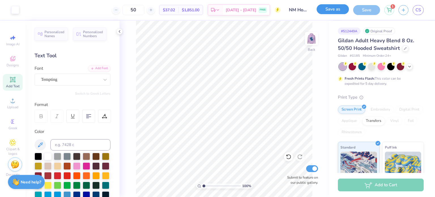
click at [337, 12] on button "Save as" at bounding box center [333, 9] width 32 height 10
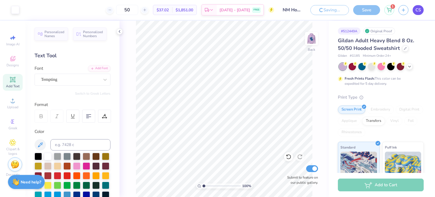
click at [421, 11] on link "CS" at bounding box center [418, 10] width 11 height 10
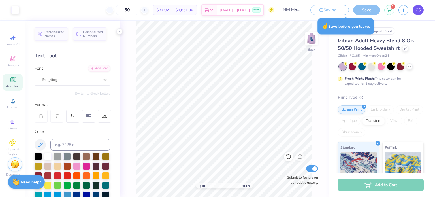
click at [419, 10] on span "CS" at bounding box center [418, 10] width 5 height 7
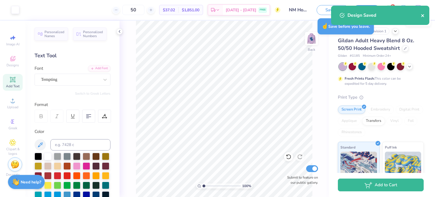
click at [422, 16] on icon "close" at bounding box center [422, 15] width 3 height 3
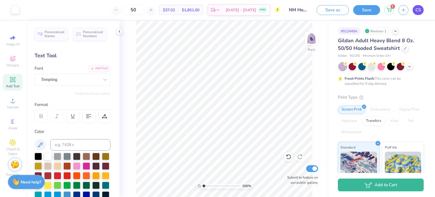
click at [420, 11] on span "CS" at bounding box center [418, 10] width 5 height 7
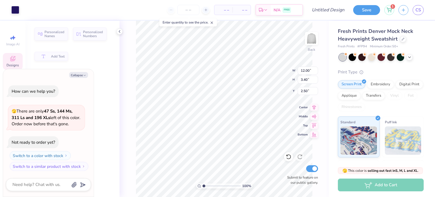
type textarea "x"
type input "3.40"
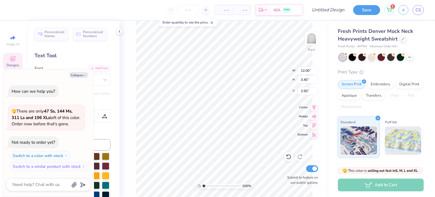
scroll to position [5, 1]
type textarea "x"
type textarea "GK"
type textarea "x"
type textarea "G"
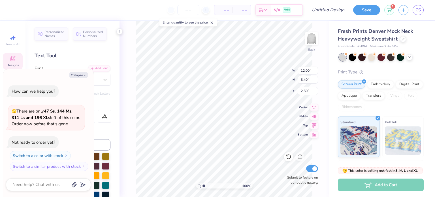
type textarea "x"
type textarea "K"
type textarea "x"
type textarea "Ka"
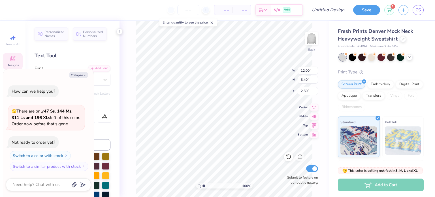
type textarea "x"
type textarea "Kap"
type textarea "x"
type textarea "[PERSON_NAME]"
type textarea "x"
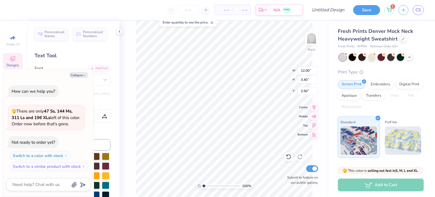
type textarea "Kappa"
type textarea "x"
type textarea "Kappa"
type textarea "x"
type textarea "Kappa Al"
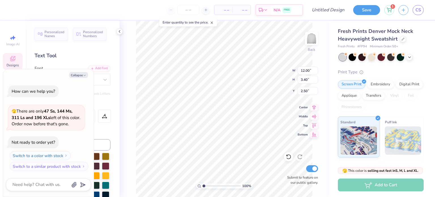
type textarea "x"
type textarea "Kappa Alp"
type textarea "x"
type textarea "Kappa Alph"
type textarea "x"
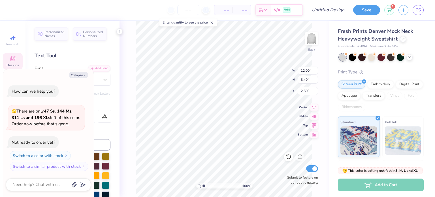
type textarea "Kappa Alpha"
type textarea "x"
type textarea "Kappa Alpha"
type textarea "x"
type textarea "Kappa Alpha T"
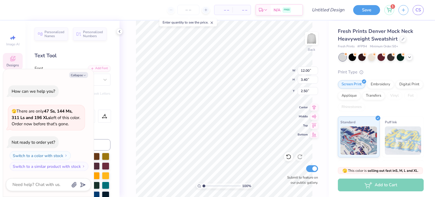
type textarea "x"
type textarea "Kappa Alpha The"
type textarea "x"
type textarea "Kappa Alpha Thet"
type textarea "x"
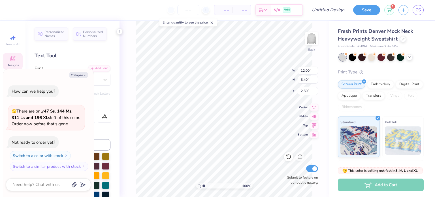
scroll to position [5, 2]
type textarea "Kappa Alpha Theta"
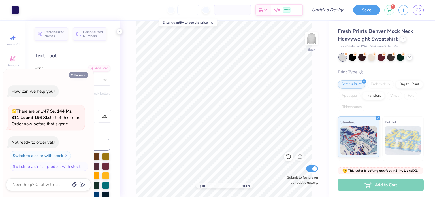
click at [82, 74] on button "Collapse" at bounding box center [78, 75] width 19 height 6
type textarea "x"
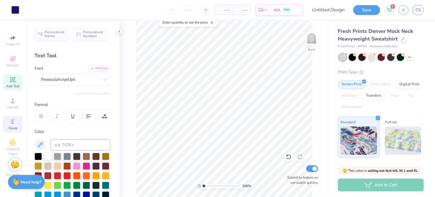
click at [14, 123] on icon at bounding box center [12, 122] width 3 height 4
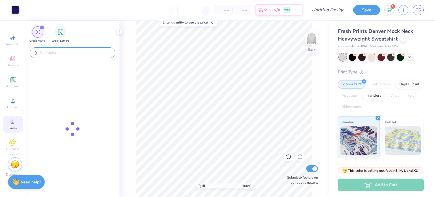
click at [59, 55] on input "text" at bounding box center [75, 53] width 73 height 6
type input "theta"
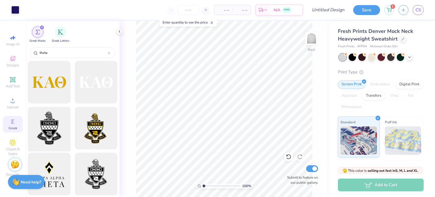
click at [50, 123] on div at bounding box center [49, 128] width 47 height 47
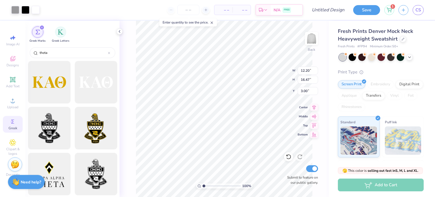
type input "1.50"
type input "2.03"
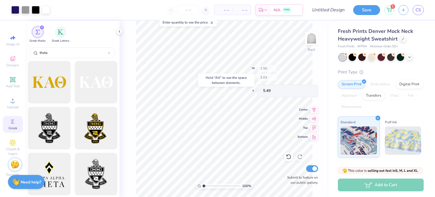
type input "5.49"
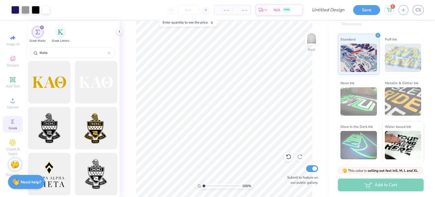
scroll to position [0, 0]
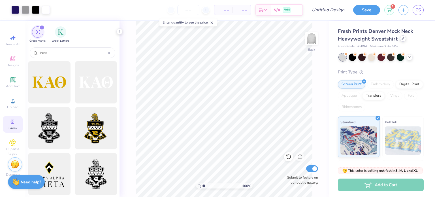
click at [402, 38] on icon at bounding box center [403, 38] width 3 height 3
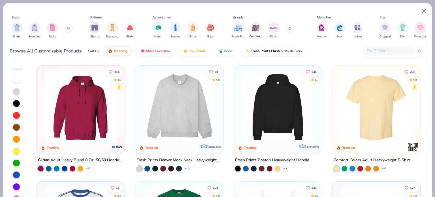
click at [91, 105] on img at bounding box center [80, 106] width 76 height 71
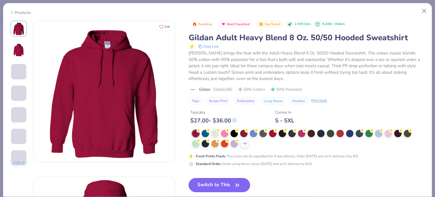
click at [218, 183] on button "Switch to This" at bounding box center [219, 185] width 61 height 14
click at [221, 184] on button "Switch to This" at bounding box center [219, 185] width 61 height 14
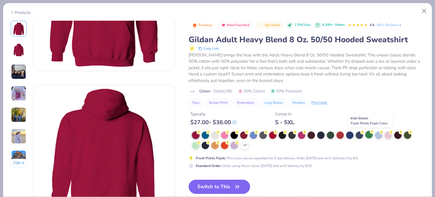
scroll to position [156, 0]
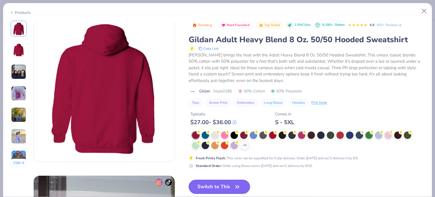
click at [205, 189] on button "Switch to This" at bounding box center [219, 187] width 61 height 14
click at [227, 184] on button "Switch to This" at bounding box center [219, 187] width 61 height 14
click at [423, 13] on button "Close" at bounding box center [424, 11] width 11 height 11
click at [224, 186] on button "Switch to This" at bounding box center [219, 187] width 61 height 14
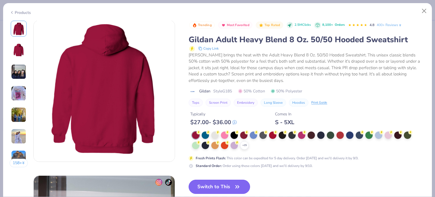
click at [245, 182] on button "Switch to This" at bounding box center [219, 187] width 61 height 14
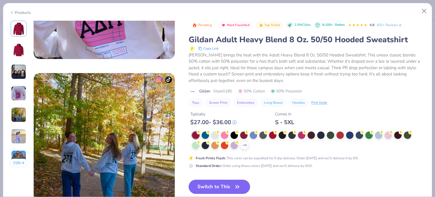
scroll to position [505, 0]
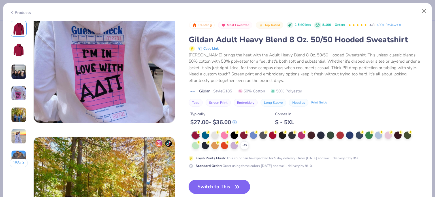
click at [206, 186] on button "Switch to This" at bounding box center [219, 187] width 61 height 14
click at [425, 10] on button "Close" at bounding box center [424, 11] width 11 height 11
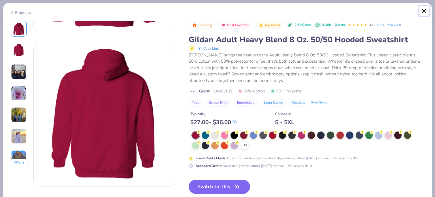
scroll to position [50, 0]
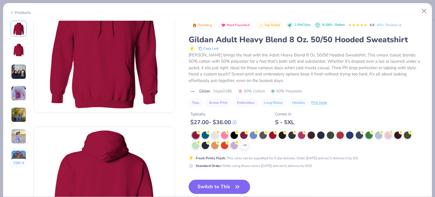
click at [20, 10] on div "Products" at bounding box center [20, 13] width 21 height 6
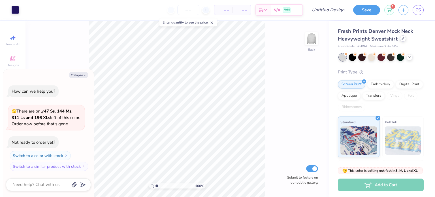
click at [401, 41] on div at bounding box center [403, 38] width 6 height 6
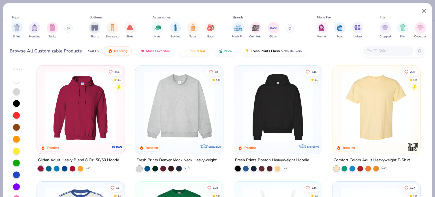
click at [79, 122] on img at bounding box center [80, 106] width 76 height 71
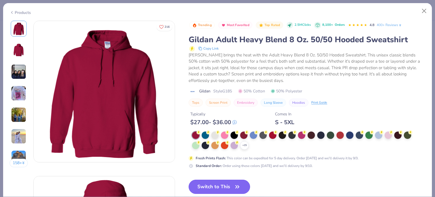
click at [223, 184] on button "Switch to This" at bounding box center [219, 187] width 61 height 14
click at [231, 182] on button "Switch to This" at bounding box center [219, 187] width 61 height 14
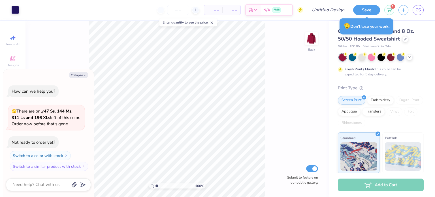
type textarea "x"
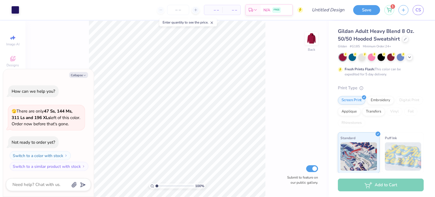
click at [406, 58] on div at bounding box center [381, 57] width 85 height 7
click at [409, 57] on icon at bounding box center [409, 56] width 5 height 5
type input "1.00000001192689"
type textarea "x"
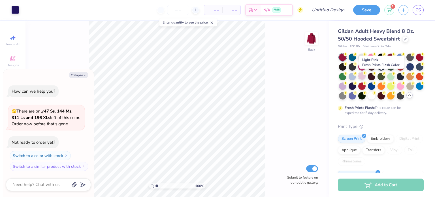
click at [367, 74] on icon at bounding box center [365, 73] width 4 height 4
type input "1.00000001192689"
type textarea "x"
type input "1.00000001192689"
type textarea "x"
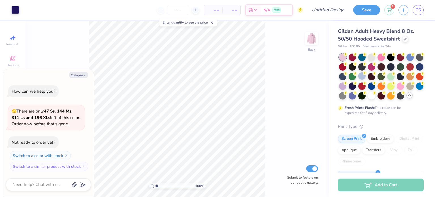
type input "1.00000001192689"
type textarea "x"
type input "1.00000001192689"
type textarea "x"
type input "1.00000001192689"
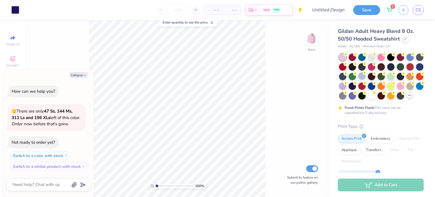
type textarea "x"
type input "1.00000001192689"
type textarea "x"
type input "1.00000001192689"
type textarea "x"
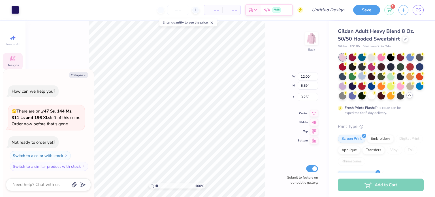
type input "1.00000001192689"
type textarea "x"
type input "1.00000001192689"
type textarea "x"
type input "1.00000001192689"
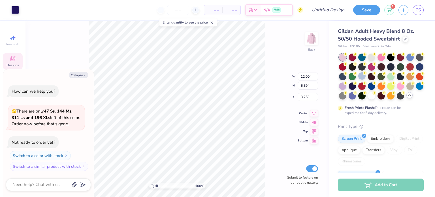
type textarea "x"
type input "3.40"
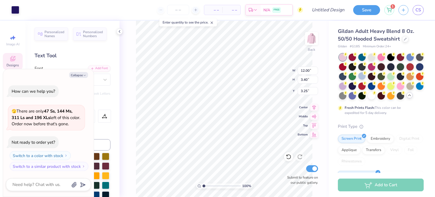
type textarea "x"
type input "1.00000001192689"
type textarea "x"
type input "1.00000001192689"
type textarea "x"
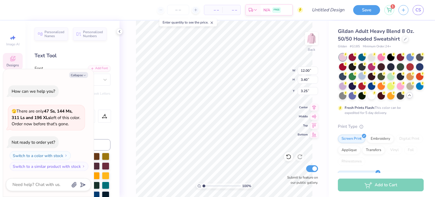
type input "1.00000001192689"
type textarea "x"
type input "1.00000001192689"
type textarea "x"
type input "1.00000001192689"
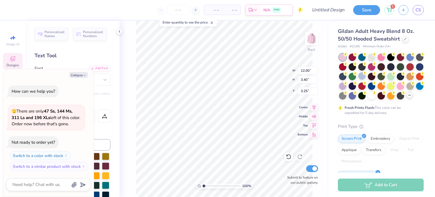
type textarea "x"
type input "1.00000001192689"
type textarea "x"
type input "1.00000001192689"
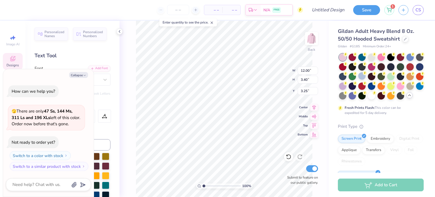
type textarea "x"
type input "1.00000001192689"
type textarea "x"
type input "1.00000001192689"
type textarea "x"
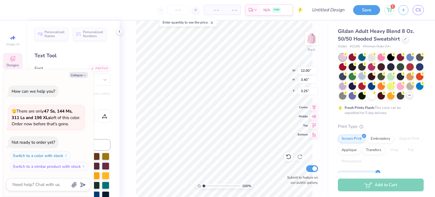
type input "1.00000001192689"
type textarea "x"
type input "1.00000001192689"
type textarea "x"
type input "1.00000001192689"
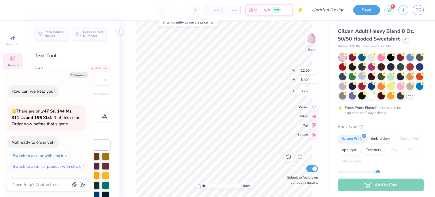
type textarea "x"
type input "1.00000001192689"
type textarea "x"
type input "1.00000001192689"
type textarea "x"
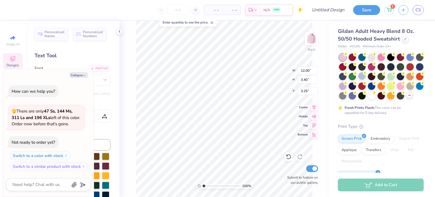
type input "1.00000001192689"
type textarea "x"
type input "1.00000001192689"
type textarea "x"
type input "1.00000001192689"
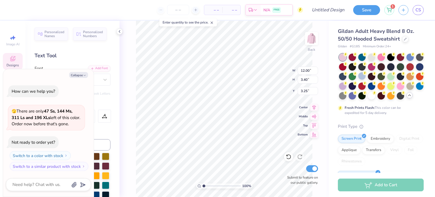
type textarea "x"
type input "1.00000001192689"
type textarea "x"
type input "1.00000001192689"
type textarea "x"
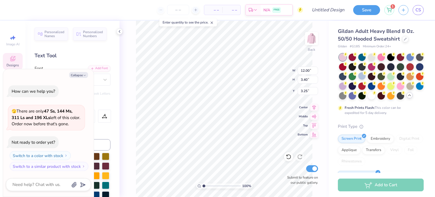
type input "1.00000001192689"
type textarea "x"
type input "1.00000001192689"
type textarea "x"
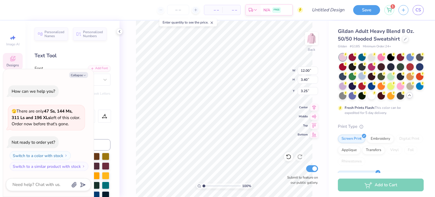
type input "1.00000001192689"
type textarea "x"
type input "1.00000001192689"
type textarea "x"
type input "1.00000001192689"
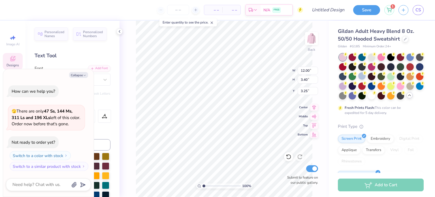
type textarea "x"
type input "1.00000001192689"
type textarea "x"
type textarea "Gta"
type input "1.00000001192689"
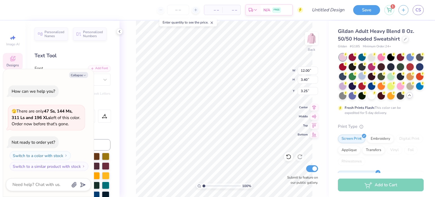
type textarea "x"
type textarea "Gt"
type input "1.00000001192689"
type textarea "x"
type textarea "G"
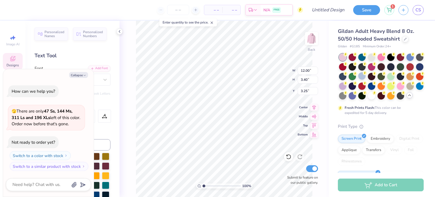
type input "1.00000001192689"
type textarea "x"
type input "1.00000001192689"
type textarea "x"
type input "1.00000001192689"
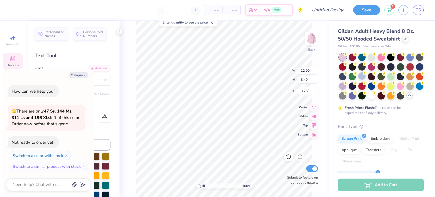
type textarea "x"
type textarea "K"
type input "1.00000001192689"
type textarea "x"
type textarea "Ka"
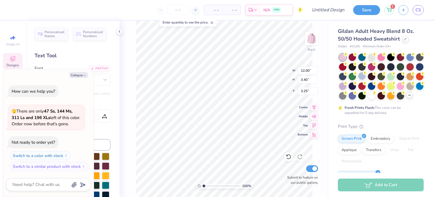
type input "1.00000001192689"
type textarea "x"
type textarea "Kap"
type input "1.00000001192689"
type textarea "x"
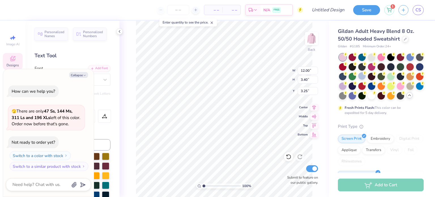
type textarea "Kappa"
type input "1.00000001192689"
type textarea "x"
type input "1.00000001192689"
type textarea "x"
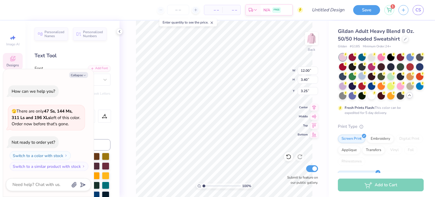
type textarea "Kappa"
type input "1.00000001192689"
type textarea "x"
type input "1.00000001192689"
type textarea "x"
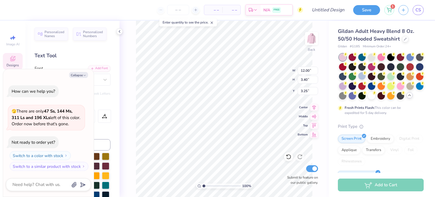
type textarea "Kappa A"
type input "1.00000001192689"
type textarea "x"
type textarea "Kappa Al"
type input "1.00000001192689"
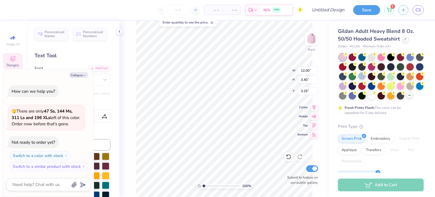
type textarea "x"
type textarea "Kappa Alp"
type input "1.00000001192689"
type textarea "x"
type textarea "Kappa Alph"
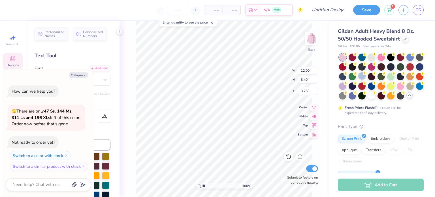
type input "1.00000001192689"
type textarea "x"
type textarea "Kappa Alpha"
type input "1.00000001192689"
type textarea "x"
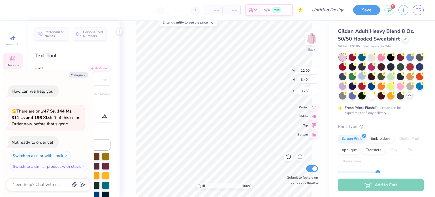
type textarea "Kappa Alpha"
type input "1.00000001192689"
type textarea "x"
type input "1.00000001192689"
type textarea "x"
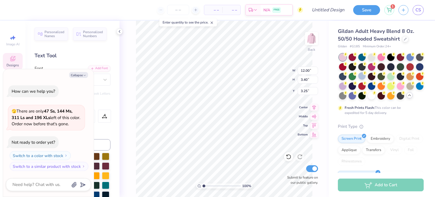
type textarea "Kappa Alpha T"
type input "1.00000001192689"
type textarea "x"
type textarea "Kappa Alpha Th"
type input "1.00000001192689"
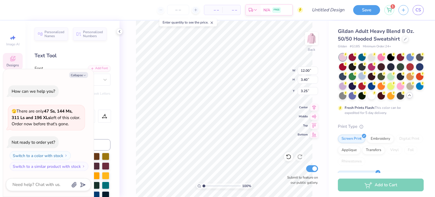
type textarea "x"
type textarea "Kappa Alpha The"
type input "1.00000001192689"
type textarea "x"
type textarea "Kappa Alpha Thet"
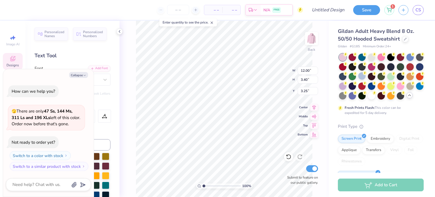
type input "1.00000001192689"
type textarea "x"
type textarea "Kappa Alpha Theta"
type input "1.00000001192689"
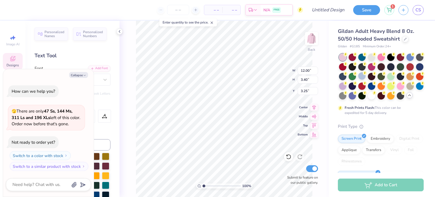
type textarea "x"
type input "1.00000001192689"
type textarea "x"
type input "1.00000001192689"
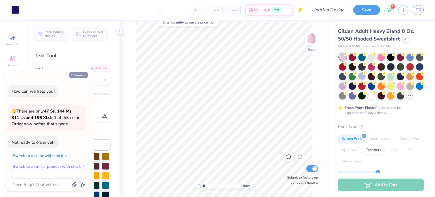
click at [82, 76] on button "Collapse" at bounding box center [78, 75] width 19 height 6
type textarea "x"
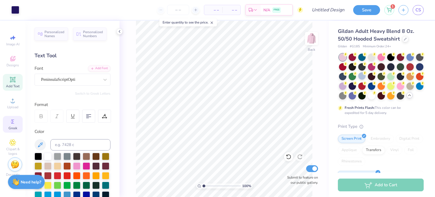
click at [12, 121] on circle at bounding box center [11, 121] width 3 height 3
type input "1.00000001192689"
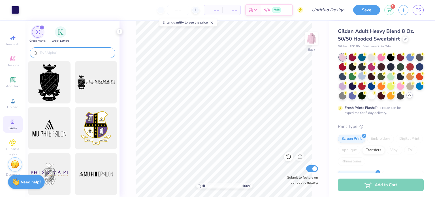
click at [65, 53] on input "text" at bounding box center [75, 53] width 73 height 6
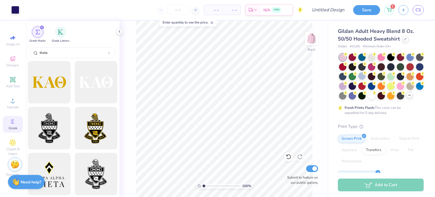
type input "theta"
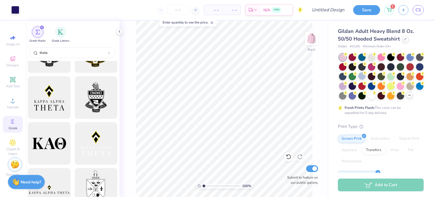
scroll to position [101, 0]
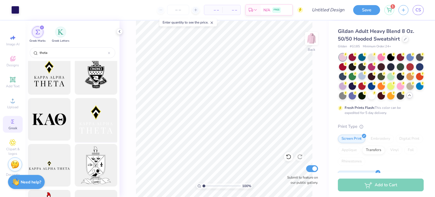
click at [94, 115] on div at bounding box center [96, 119] width 47 height 47
type input "1.00000001192689"
type input "5.55"
type input "4.77"
type input "1.00000001192689"
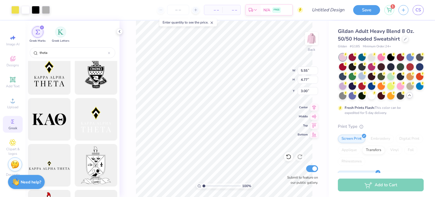
type input "6.17"
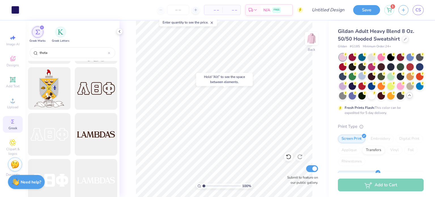
scroll to position [0, 0]
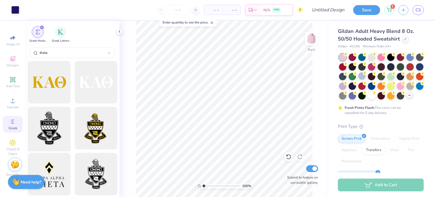
click at [53, 130] on div at bounding box center [49, 128] width 47 height 47
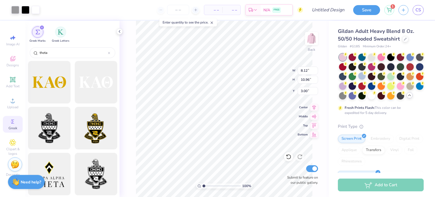
type input "1.00000001192689"
type input "2.16"
type input "2.91"
type input "1.00000001192689"
type input "5.43"
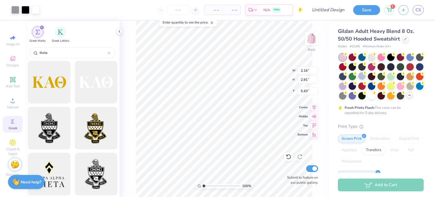
type input "1.00000001192689"
type input "1.38"
type input "1.87"
type input "1.00000001192689"
type input "6.32"
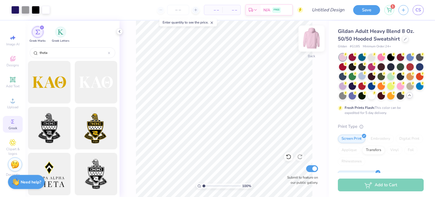
click at [313, 42] on img at bounding box center [311, 38] width 23 height 23
click at [12, 64] on span "Designs" at bounding box center [13, 65] width 12 height 5
type input "1.00000001192689"
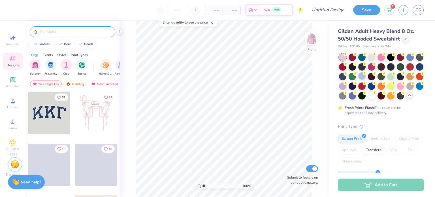
click at [51, 33] on input "text" at bounding box center [75, 32] width 73 height 6
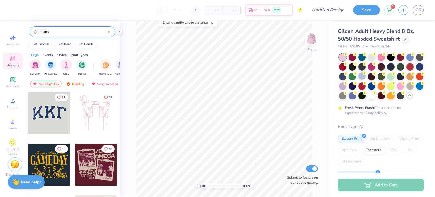
type input "hearts"
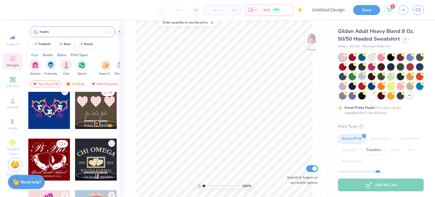
scroll to position [212, 0]
click at [97, 107] on div at bounding box center [96, 108] width 42 height 42
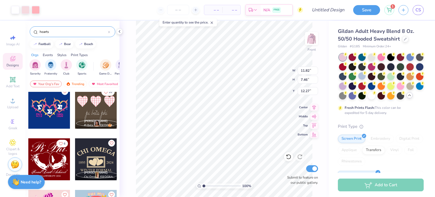
type input "1.00000001192689"
type input "6.29"
type input "1.00000001192689"
type input "7.16"
type input "3.13"
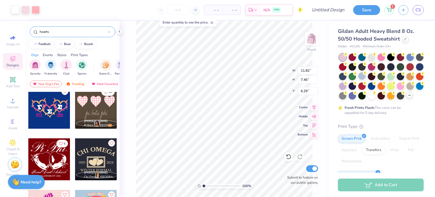
type input "10.63"
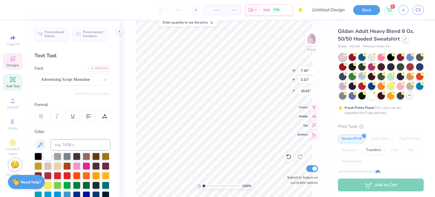
scroll to position [5, 1]
type input "1.00000001192689"
type textarea "t"
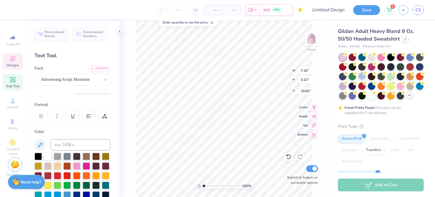
scroll to position [5, 1]
type input "1.00000001192689"
type textarea "th"
type input "1.00000001192689"
type textarea "the"
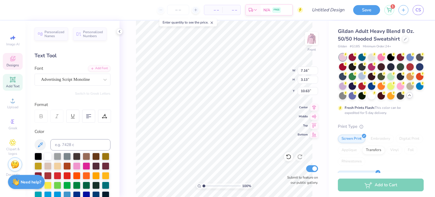
type input "1.00000001192689"
type textarea "theta"
type input "1.00000001192689"
type textarea "thet"
type input "1.00000001192689"
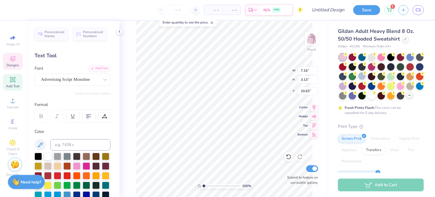
type textarea "the"
type input "1.00000001192689"
type textarea "th"
type input "1.00000001192689"
type textarea "t"
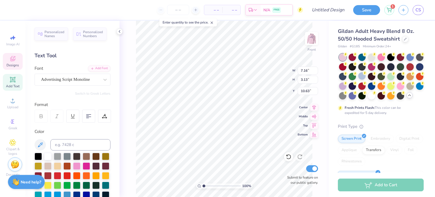
type input "1.00000001192689"
type input "3.05"
type input "3.06"
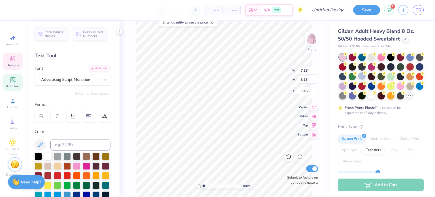
type input "6.66"
click at [11, 66] on span "Designs" at bounding box center [13, 65] width 12 height 5
type input "1.00000001192689"
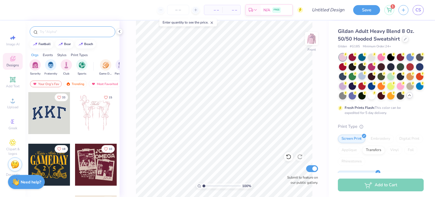
click at [56, 33] on input "text" at bounding box center [75, 32] width 73 height 6
type input "hearts"
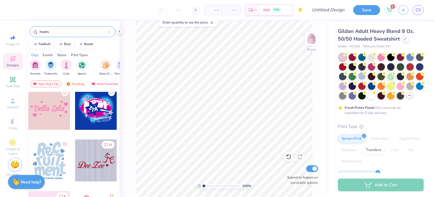
scroll to position [926, 0]
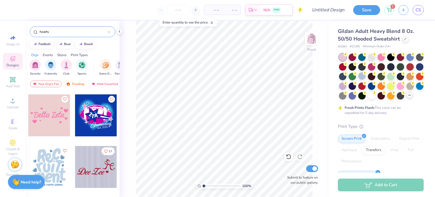
click at [55, 121] on div at bounding box center [49, 115] width 42 height 42
type input "1.00000001192689"
type input "8.46"
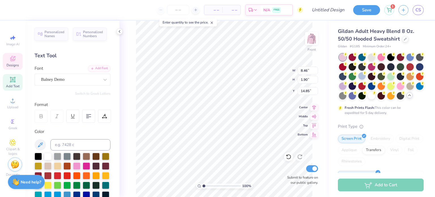
scroll to position [5, 1]
click at [13, 67] on span "Designs" at bounding box center [13, 65] width 12 height 5
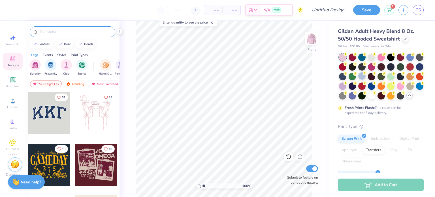
click at [64, 33] on input "text" at bounding box center [75, 32] width 73 height 6
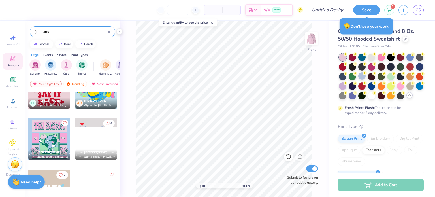
scroll to position [1729, 0]
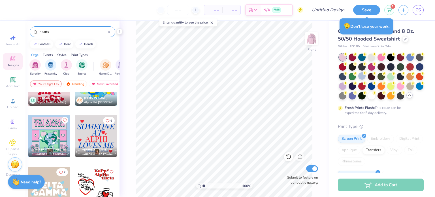
click at [49, 137] on div at bounding box center [49, 136] width 42 height 42
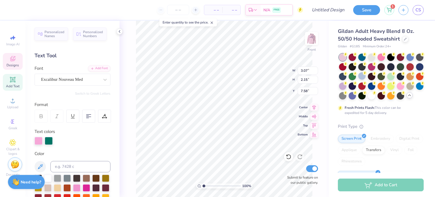
scroll to position [5, 1]
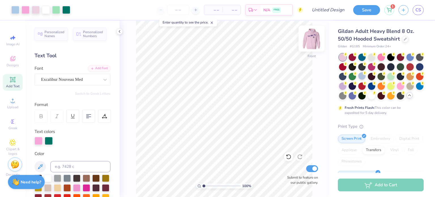
click at [311, 37] on img at bounding box center [311, 38] width 23 height 23
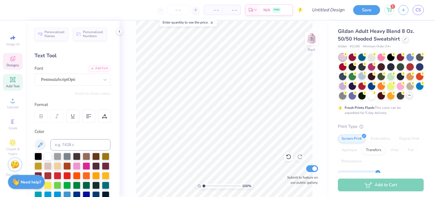
click at [14, 64] on span "Designs" at bounding box center [13, 65] width 12 height 5
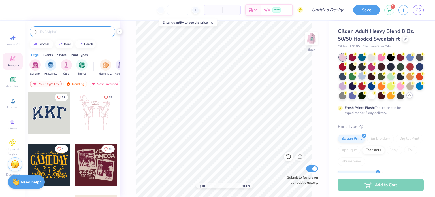
click at [71, 36] on div at bounding box center [73, 31] width 86 height 11
click at [70, 33] on input "text" at bounding box center [75, 32] width 73 height 6
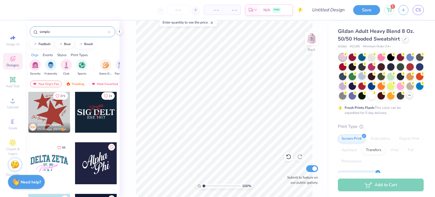
scroll to position [95, 0]
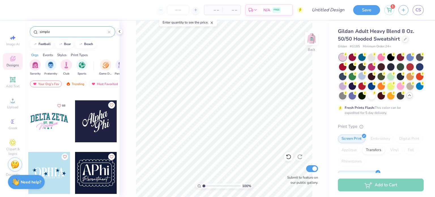
click at [90, 120] on div at bounding box center [96, 121] width 42 height 42
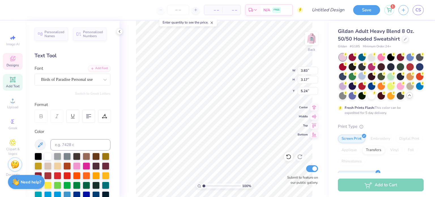
scroll to position [5, 1]
click at [15, 82] on icon at bounding box center [12, 79] width 5 height 5
click at [91, 78] on div "Super Dream" at bounding box center [70, 79] width 59 height 9
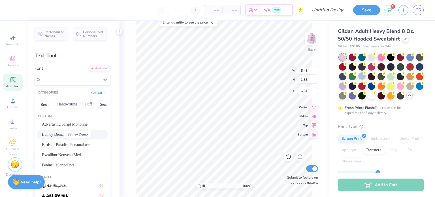
click at [58, 135] on span "Balney Demo" at bounding box center [53, 134] width 22 height 6
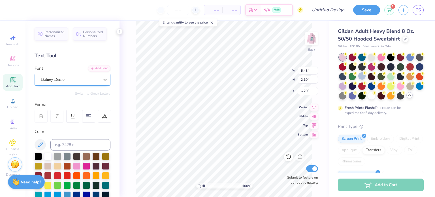
click at [100, 83] on div at bounding box center [105, 79] width 10 height 10
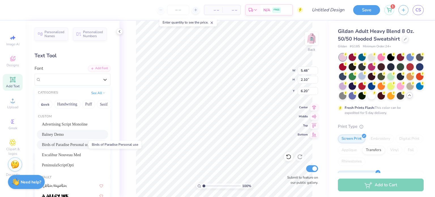
click at [66, 145] on span "Birds of Paradise Personal use" at bounding box center [66, 145] width 48 height 6
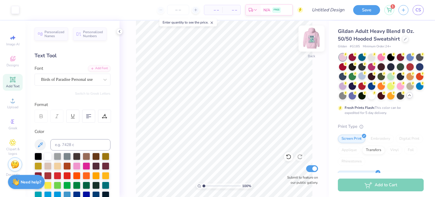
click at [309, 37] on img at bounding box center [311, 38] width 23 height 23
click at [314, 46] on img at bounding box center [311, 38] width 23 height 23
click at [178, 9] on input "number" at bounding box center [178, 10] width 22 height 10
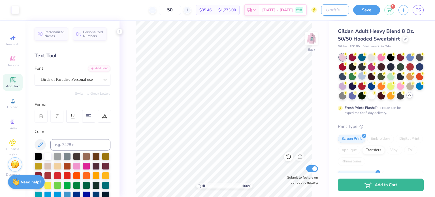
click at [334, 11] on input "Design Title" at bounding box center [335, 9] width 28 height 11
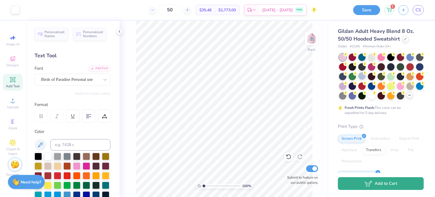
click at [402, 183] on button "Add to Cart" at bounding box center [381, 183] width 86 height 13
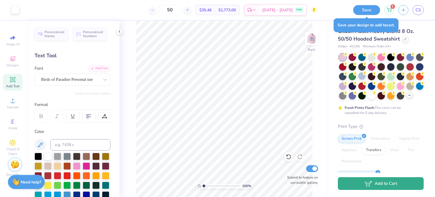
scroll to position [0, 0]
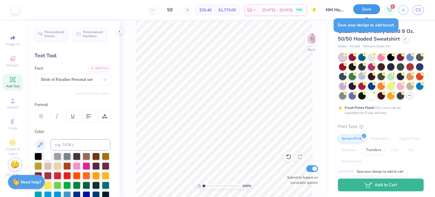
click at [369, 11] on button "Save" at bounding box center [366, 9] width 27 height 10
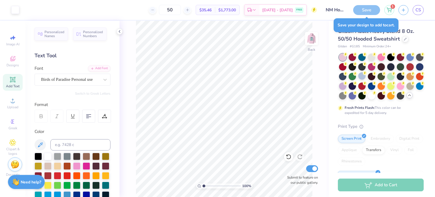
click at [374, 184] on div "Add to Cart" at bounding box center [381, 184] width 86 height 13
click at [367, 8] on div "Save" at bounding box center [366, 10] width 27 height 10
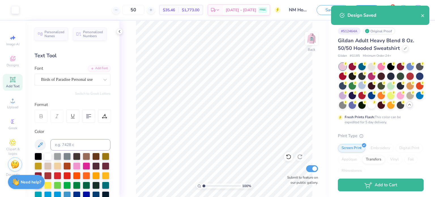
click at [425, 17] on div "Design Saved" at bounding box center [380, 15] width 98 height 19
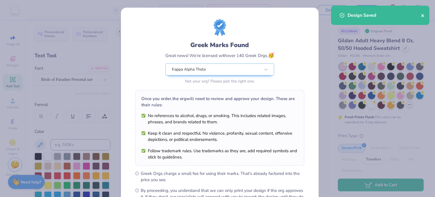
click at [423, 15] on icon "close" at bounding box center [422, 15] width 3 height 3
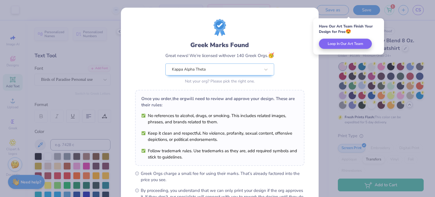
scroll to position [68, 0]
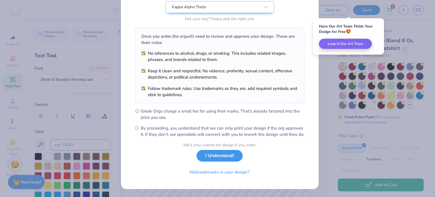
click at [224, 155] on button "I Understand!" at bounding box center [220, 156] width 46 height 12
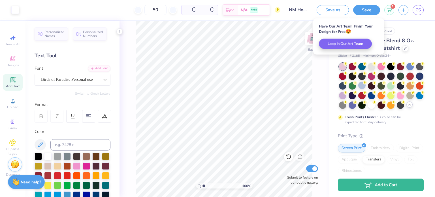
scroll to position [0, 0]
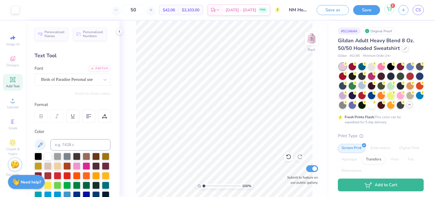
click at [392, 12] on div "1" at bounding box center [389, 9] width 10 height 10
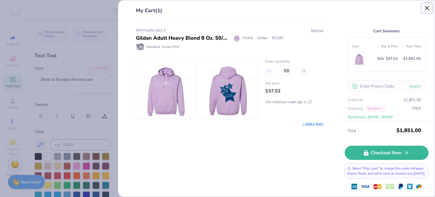
click at [425, 6] on button "Close" at bounding box center [427, 8] width 11 height 11
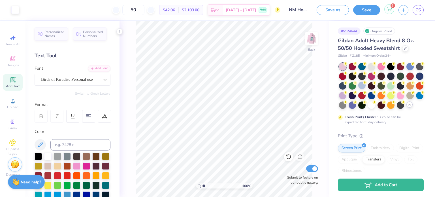
click at [386, 11] on div "1" at bounding box center [389, 9] width 10 height 10
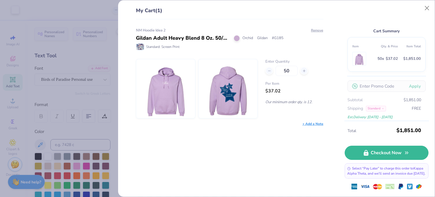
click at [433, 7] on div "My Cart (1) NM Hoodie Idea 2 Gildan Adult Heavy Blend 8 Oz. 50/50 Hooded Sweats…" at bounding box center [276, 98] width 317 height 196
click at [429, 7] on button "Close" at bounding box center [427, 8] width 11 height 11
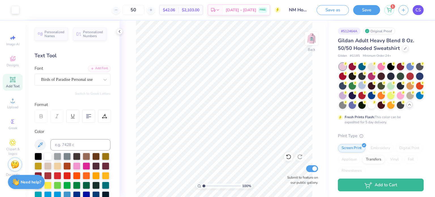
click at [416, 10] on span "CS" at bounding box center [418, 10] width 5 height 7
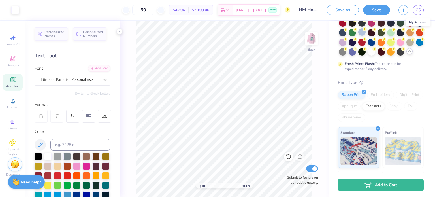
scroll to position [56, 0]
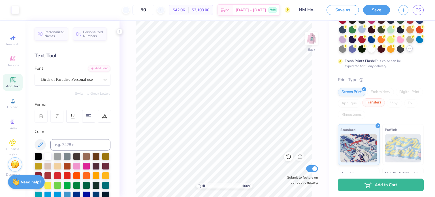
click at [385, 107] on div "Transfers" at bounding box center [373, 102] width 23 height 8
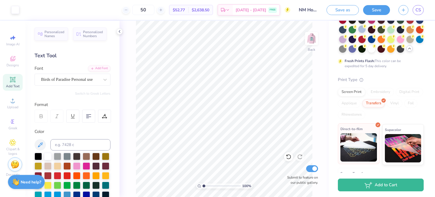
click at [353, 143] on img at bounding box center [358, 147] width 37 height 28
click at [359, 149] on img at bounding box center [358, 147] width 37 height 28
click at [356, 95] on div "Screen Print" at bounding box center [351, 91] width 27 height 8
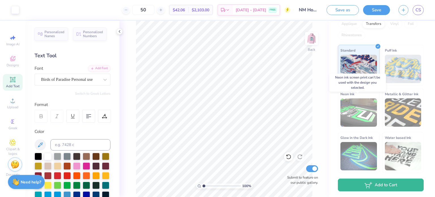
scroll to position [145, 0]
click at [401, 10] on icon "button" at bounding box center [403, 9] width 5 height 5
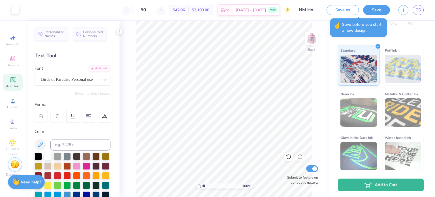
click at [385, 21] on div "Transfers" at bounding box center [373, 23] width 23 height 8
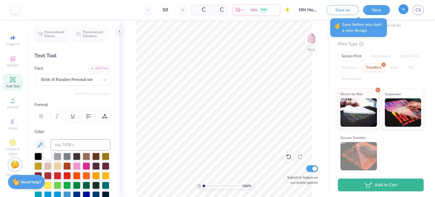
click at [401, 11] on icon "button" at bounding box center [403, 9] width 5 height 5
